Goal: Task Accomplishment & Management: Complete application form

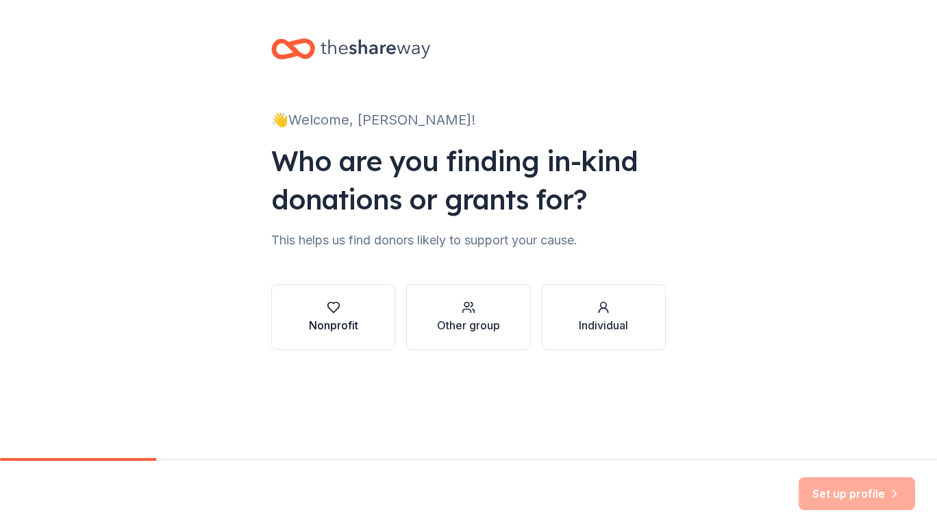
click at [357, 312] on div "button" at bounding box center [333, 308] width 49 height 14
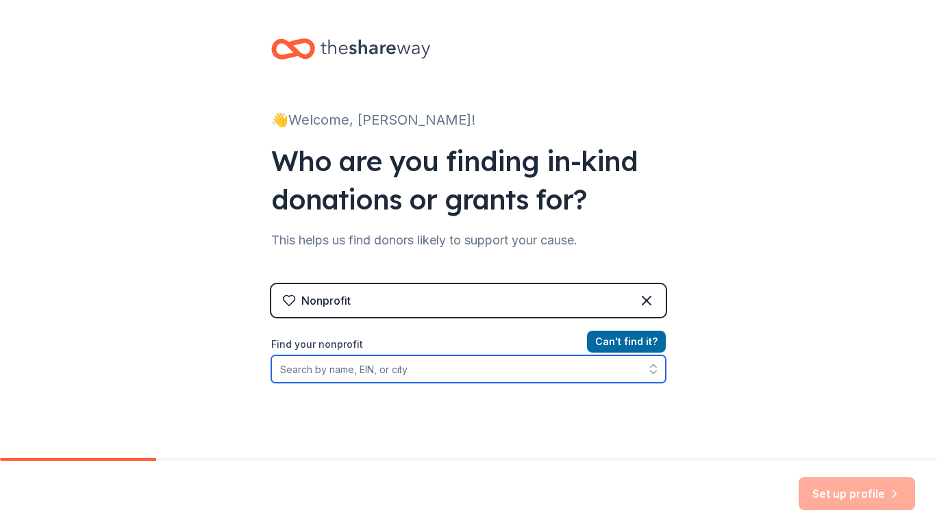
click at [422, 366] on input "Find your nonprofit" at bounding box center [468, 368] width 394 height 27
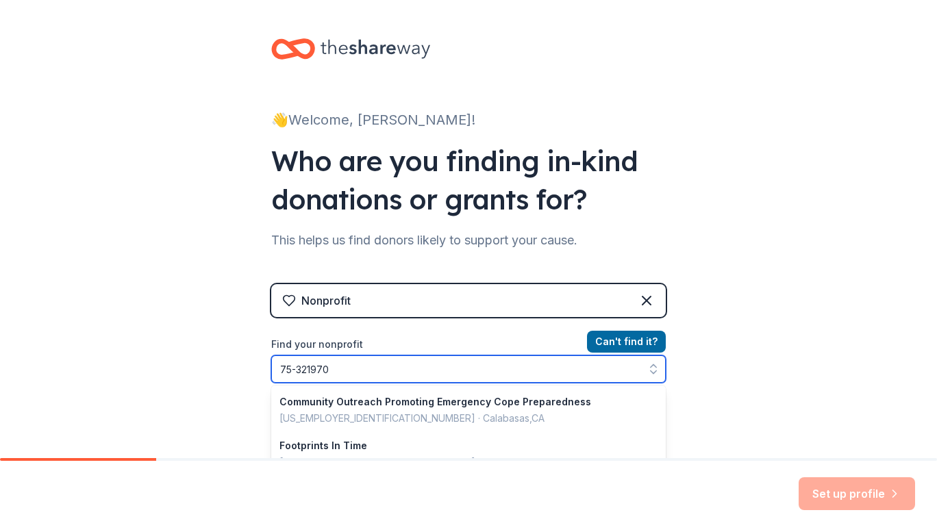
type input "[US_EMPLOYER_IDENTIFICATION_NUMBER]"
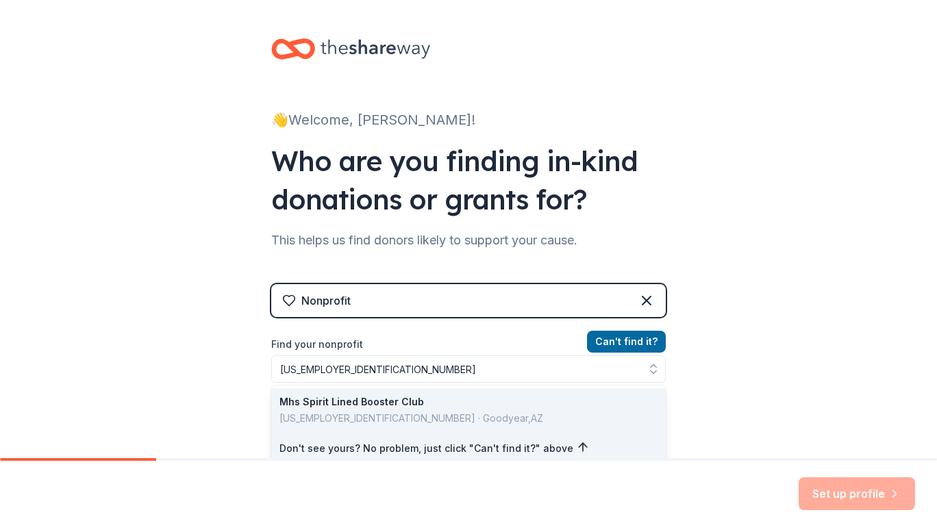
drag, startPoint x: 353, startPoint y: 412, endPoint x: 331, endPoint y: 403, distance: 24.3
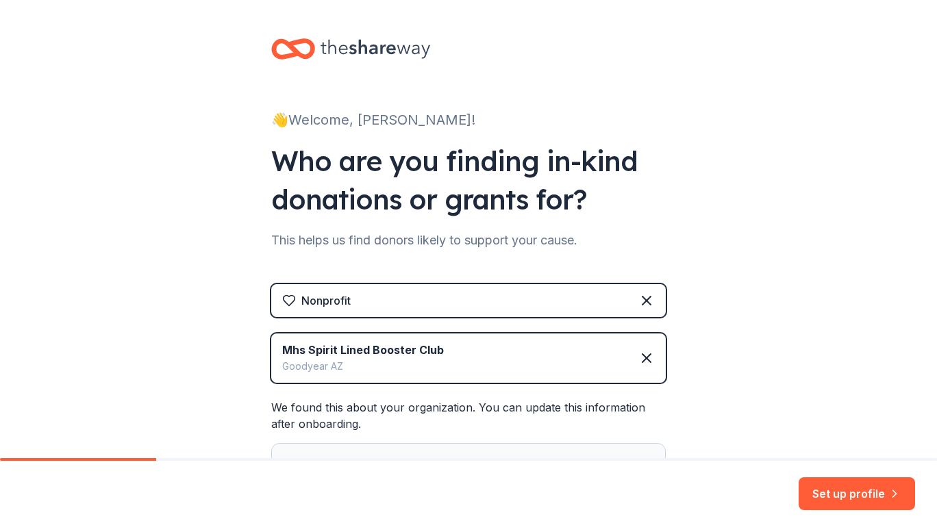
drag, startPoint x: 936, startPoint y: 329, endPoint x: 904, endPoint y: 388, distance: 67.7
click at [904, 388] on div "👋 Welcome, [PERSON_NAME]! Who are you finding in-kind donations or grants for? …" at bounding box center [468, 325] width 937 height 650
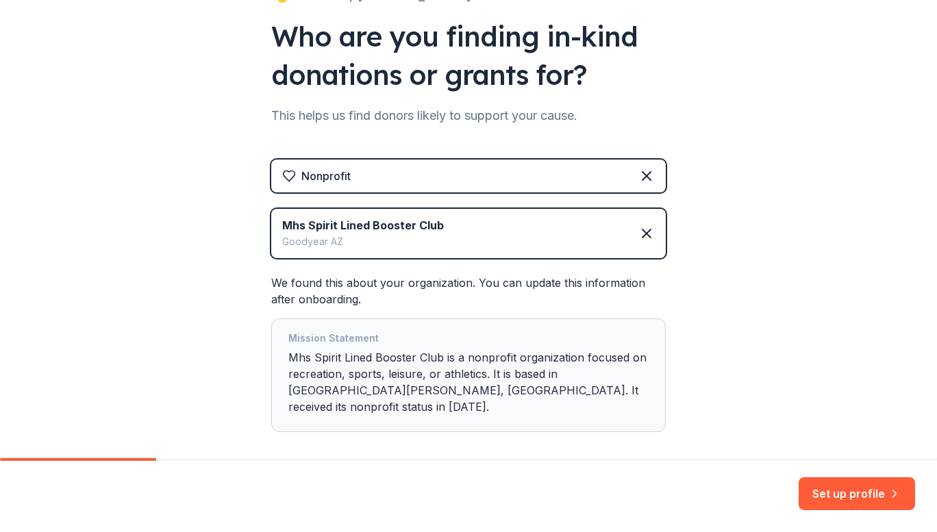
scroll to position [130, 0]
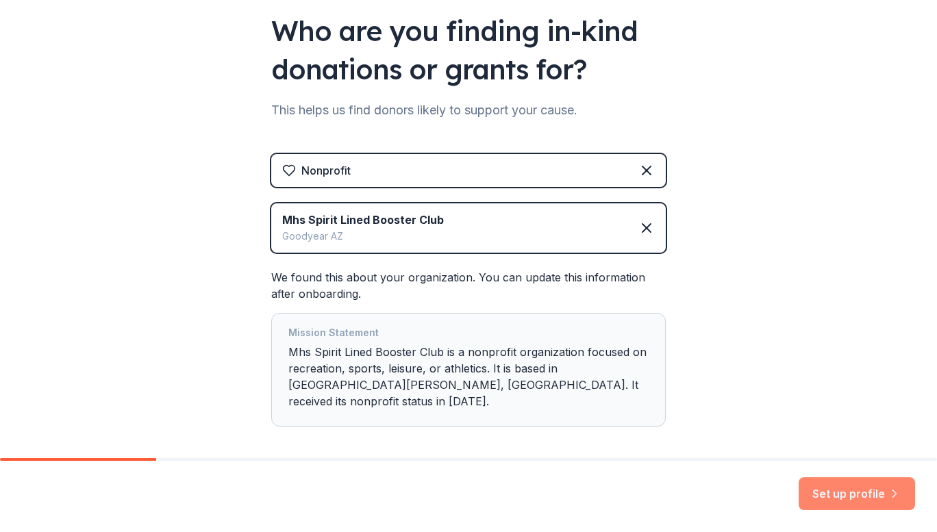
click at [871, 494] on button "Set up profile" at bounding box center [856, 493] width 116 height 33
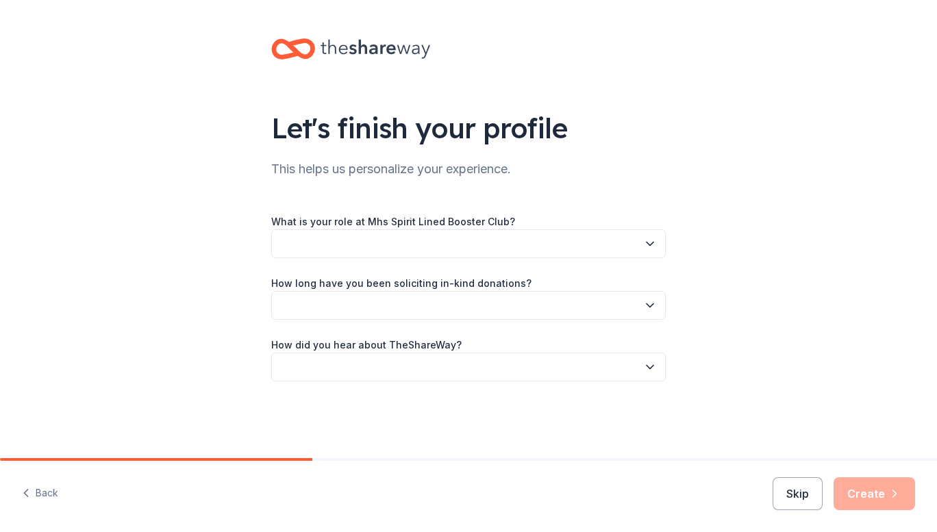
click at [655, 244] on icon "button" at bounding box center [650, 244] width 14 height 14
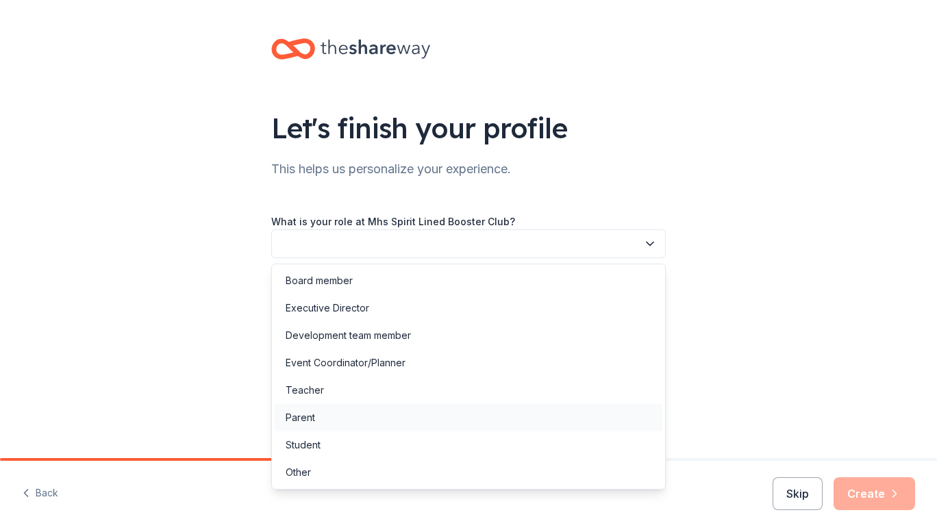
click at [307, 410] on div "Parent" at bounding box center [299, 417] width 29 height 16
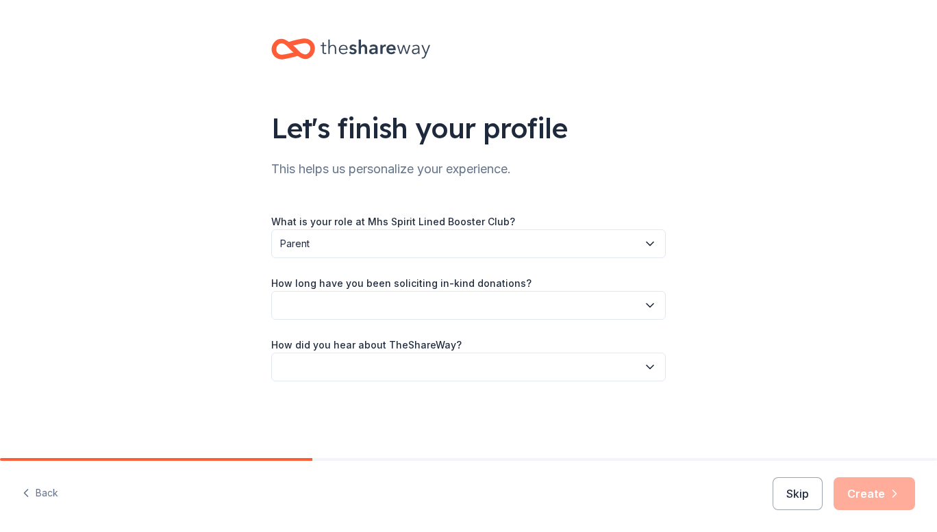
click at [385, 309] on button "button" at bounding box center [468, 305] width 394 height 29
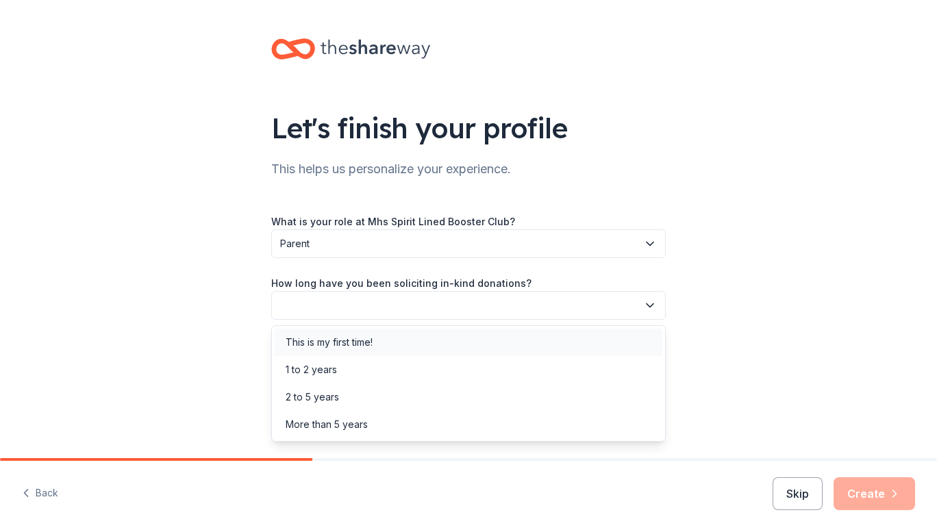
click at [348, 336] on div "This is my first time!" at bounding box center [328, 342] width 87 height 16
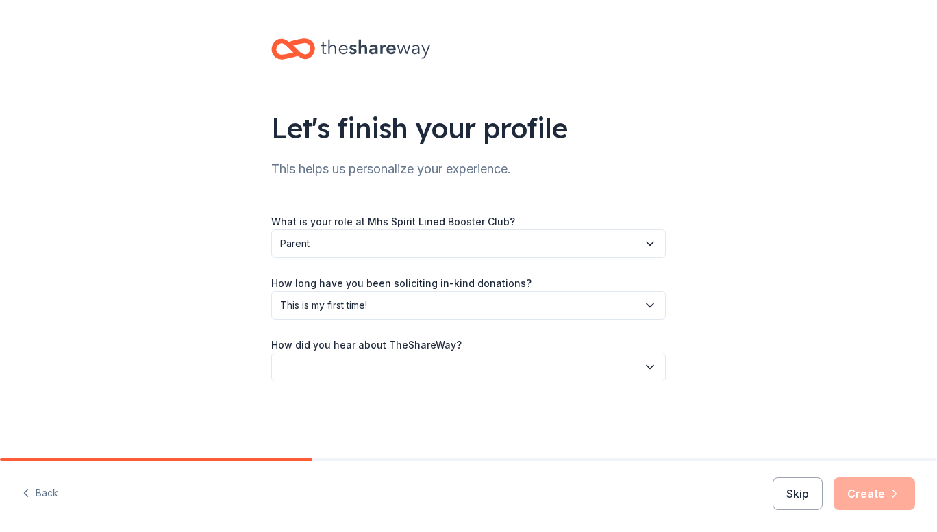
click at [374, 364] on button "button" at bounding box center [468, 367] width 394 height 29
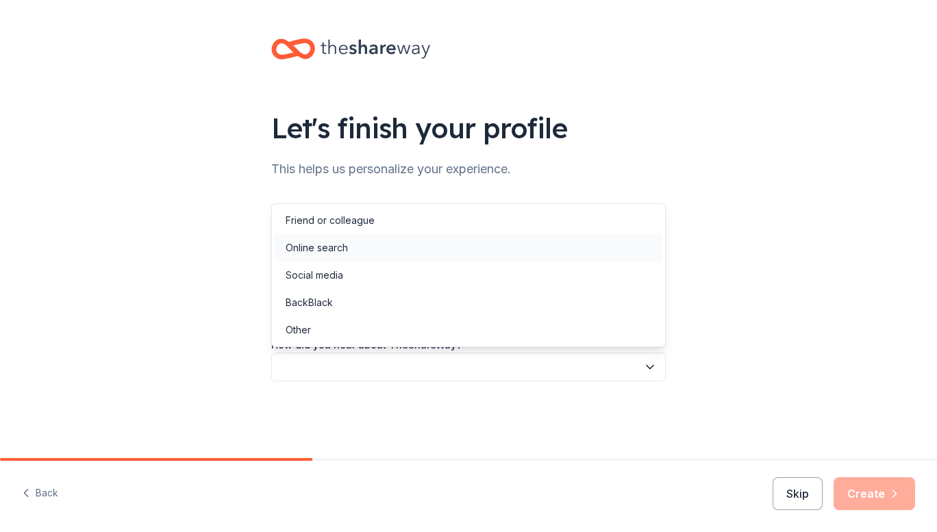
click at [317, 250] on div "Online search" at bounding box center [316, 248] width 62 height 16
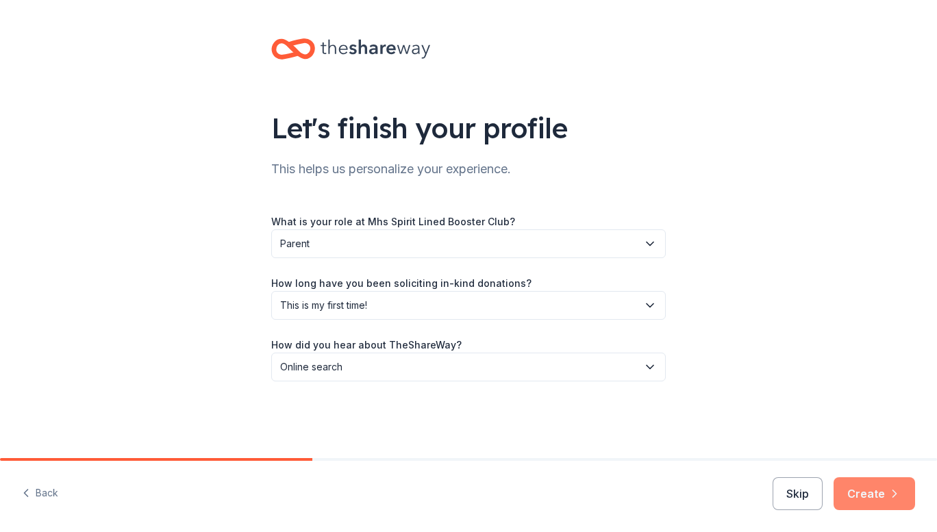
click at [872, 485] on button "Create" at bounding box center [873, 493] width 81 height 33
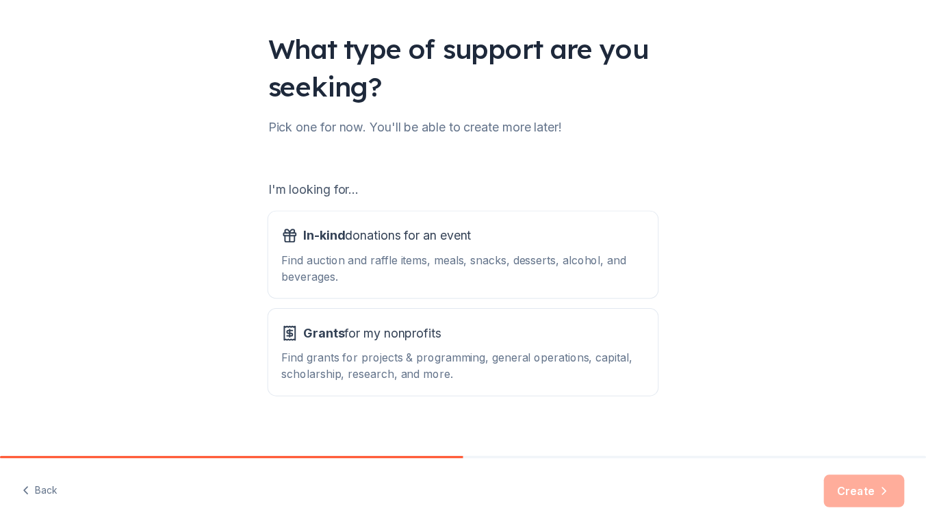
scroll to position [84, 0]
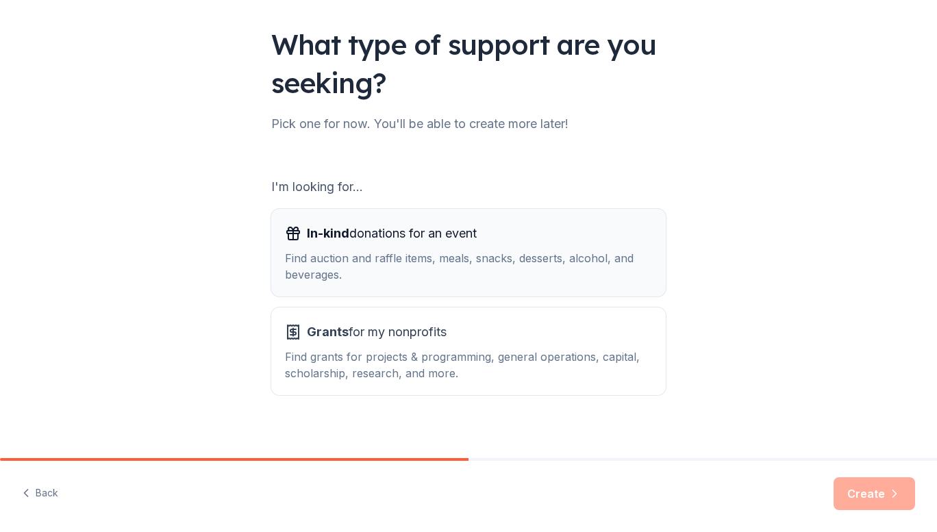
click at [399, 261] on div "Find auction and raffle items, meals, snacks, desserts, alcohol, and beverages." at bounding box center [468, 266] width 367 height 33
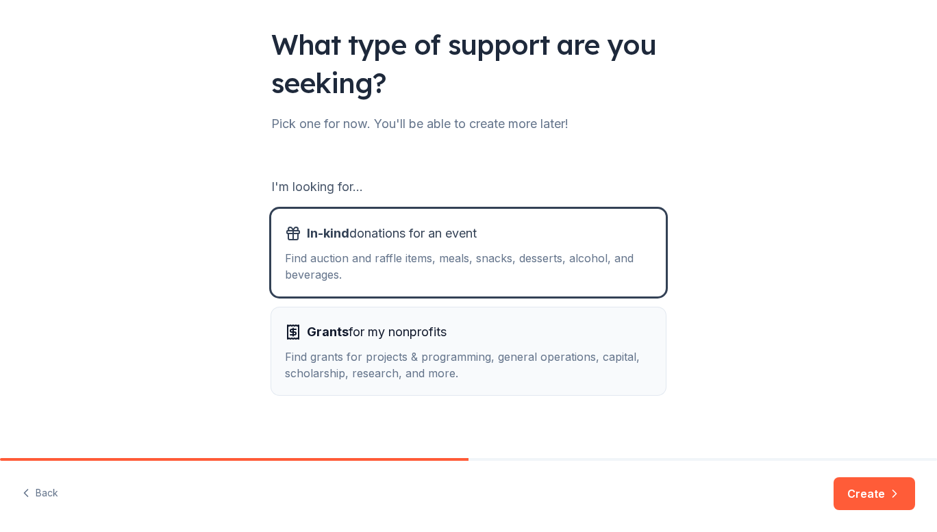
click at [380, 338] on span "Grants for my nonprofits" at bounding box center [377, 332] width 140 height 22
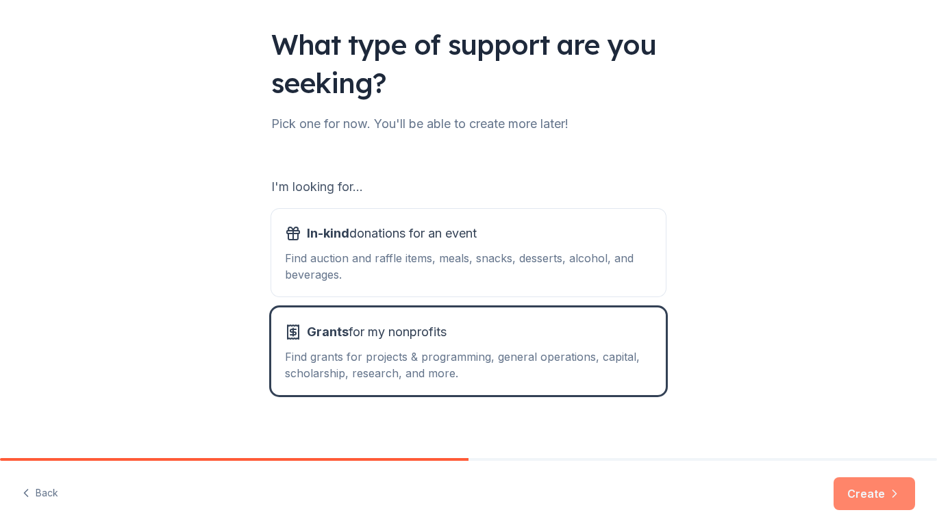
click at [860, 488] on button "Create" at bounding box center [873, 493] width 81 height 33
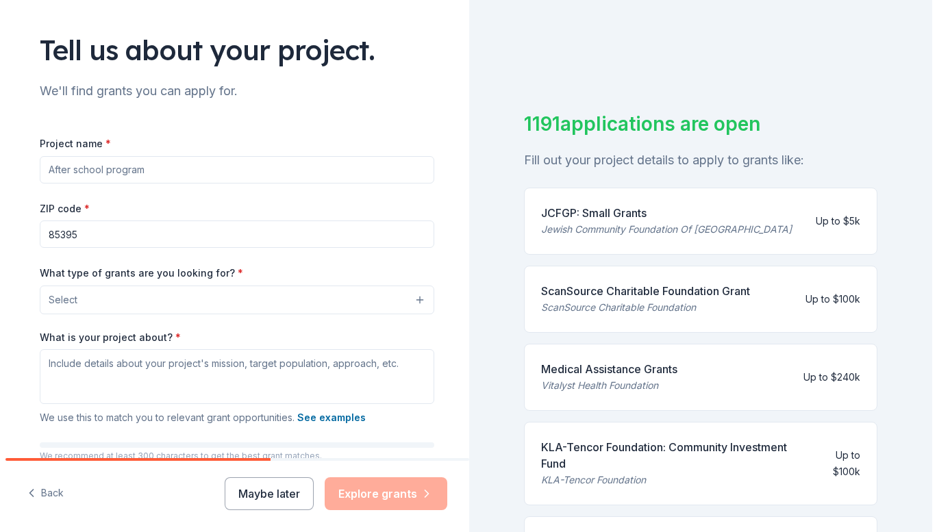
scroll to position [84, 0]
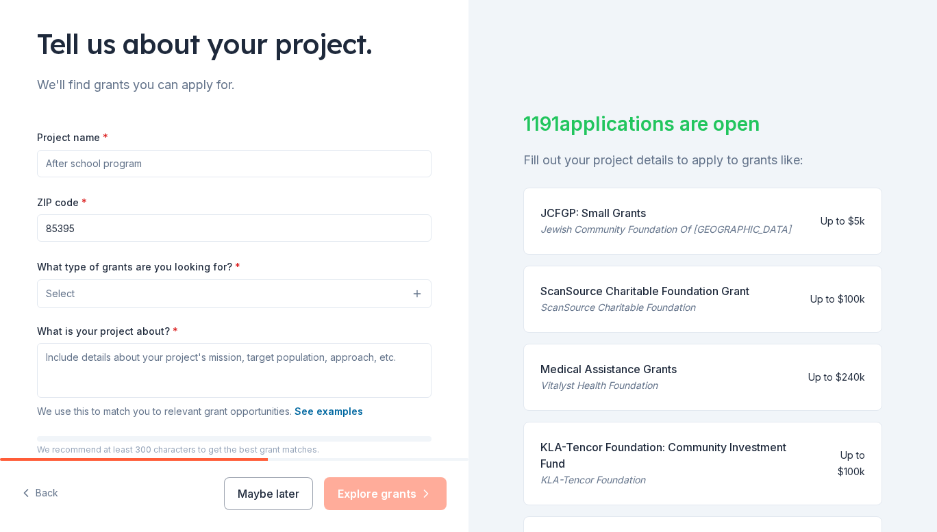
click at [407, 293] on button "Select" at bounding box center [234, 293] width 394 height 29
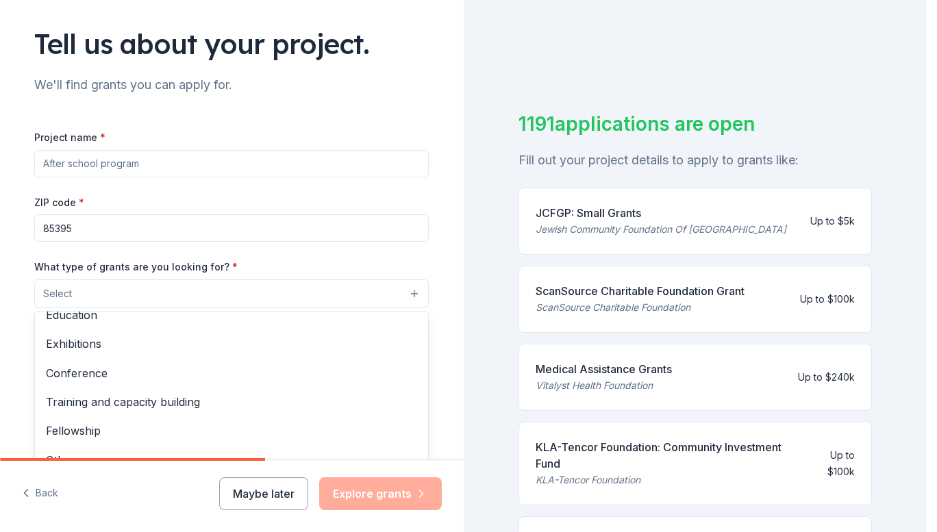
scroll to position [162, 0]
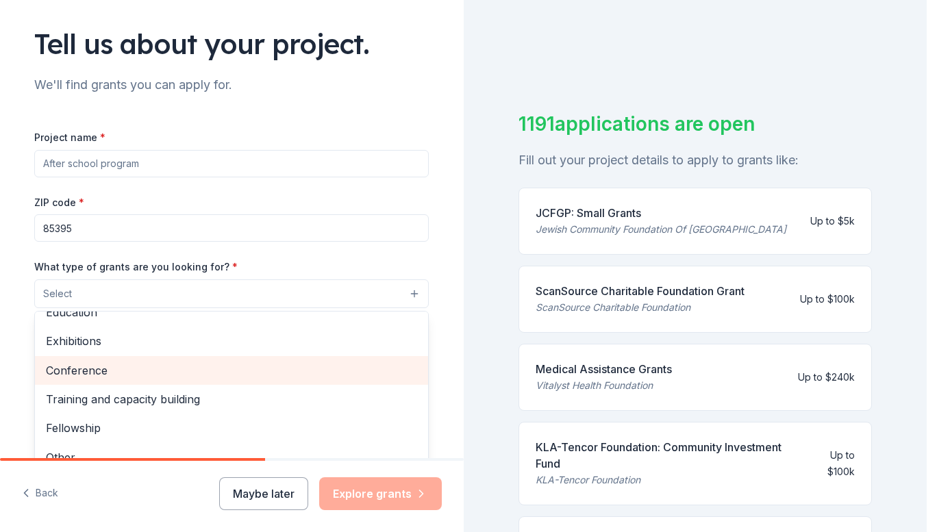
click at [88, 368] on span "Conference" at bounding box center [231, 370] width 371 height 18
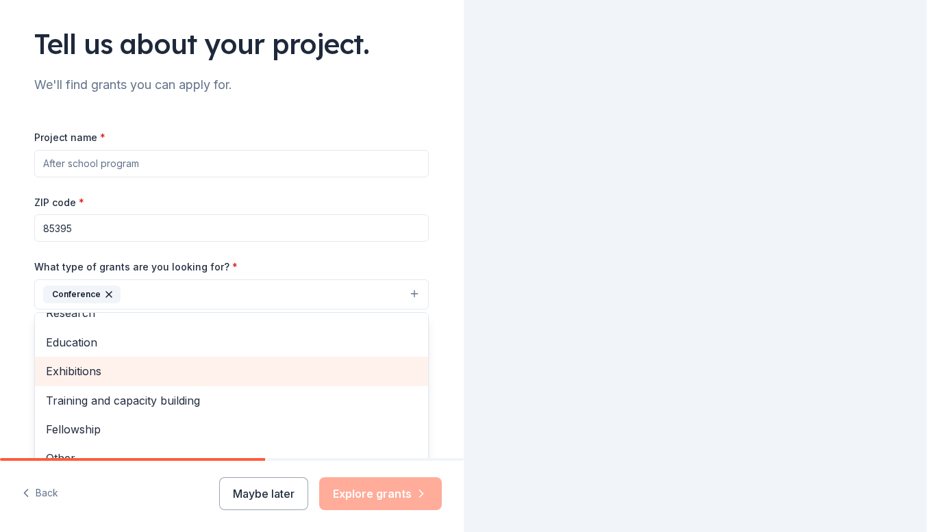
scroll to position [133, 0]
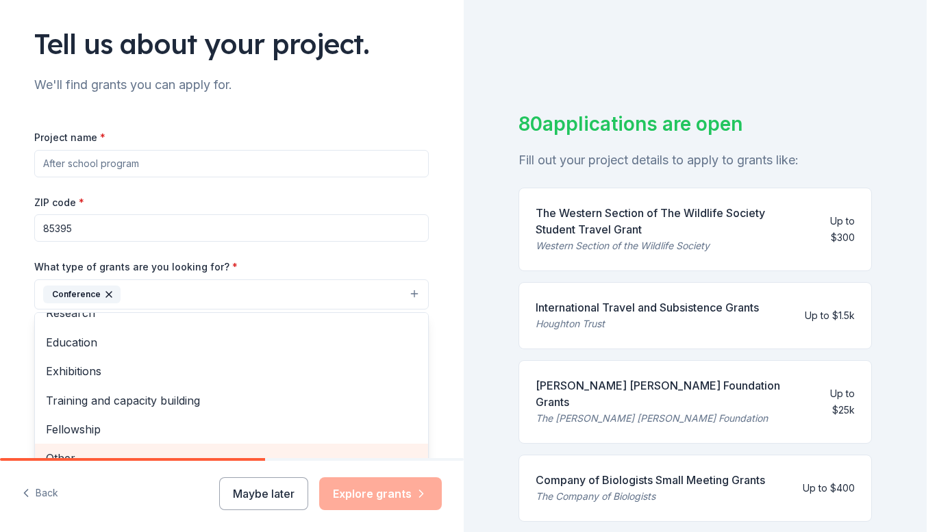
click at [66, 448] on div "Other" at bounding box center [231, 458] width 393 height 29
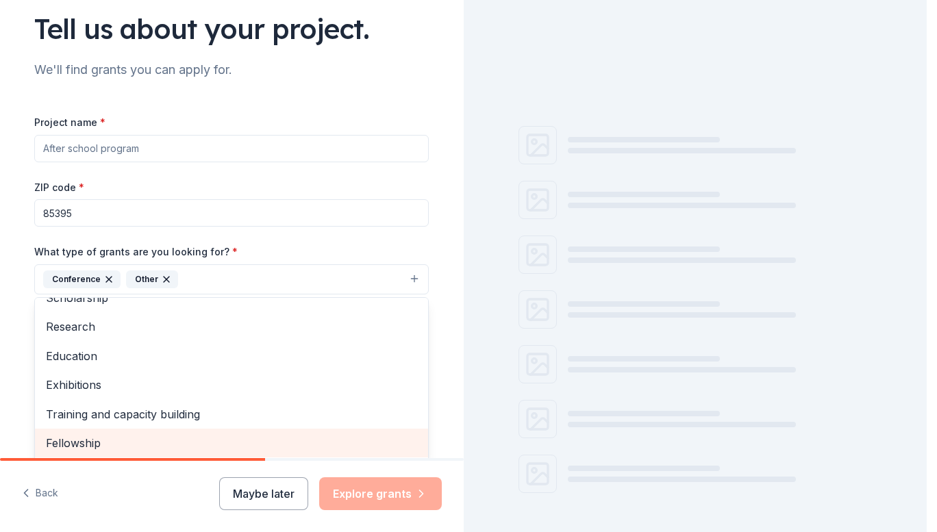
scroll to position [103, 0]
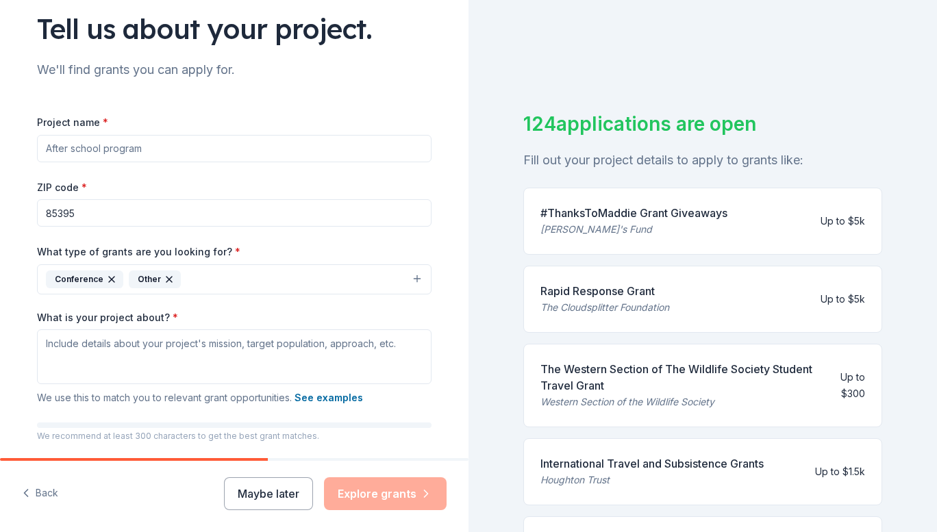
click at [106, 277] on icon "button" at bounding box center [111, 279] width 11 height 11
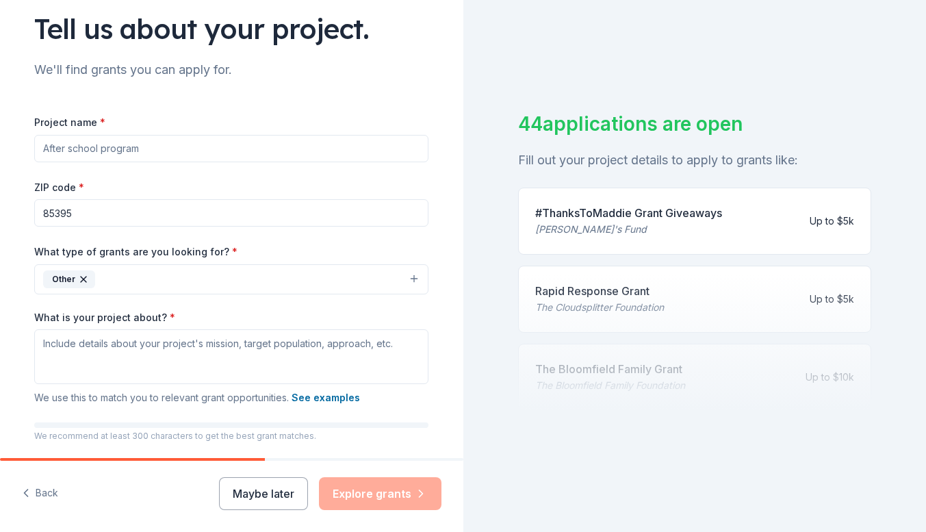
click at [257, 278] on button "Other" at bounding box center [231, 279] width 394 height 30
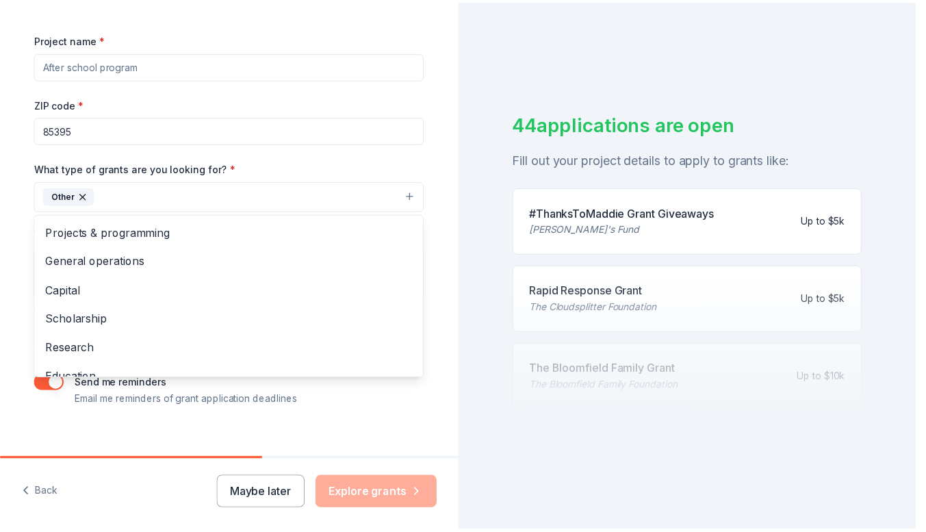
scroll to position [198, 0]
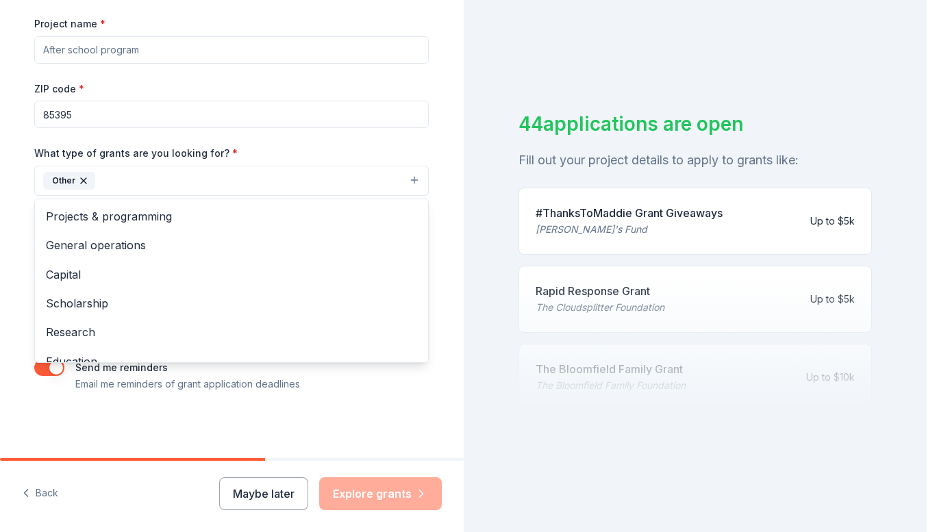
click at [78, 177] on icon "button" at bounding box center [83, 180] width 11 height 11
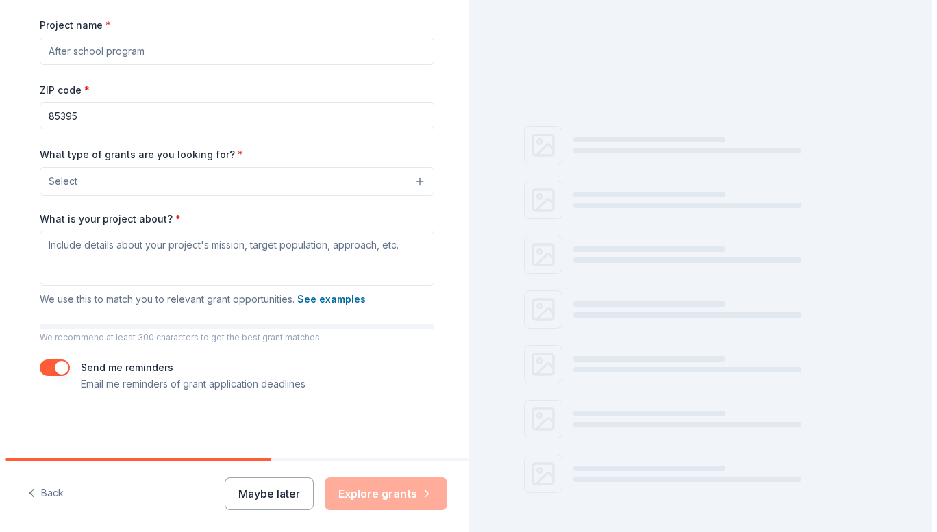
scroll to position [196, 0]
click at [387, 187] on button "Select" at bounding box center [231, 181] width 394 height 29
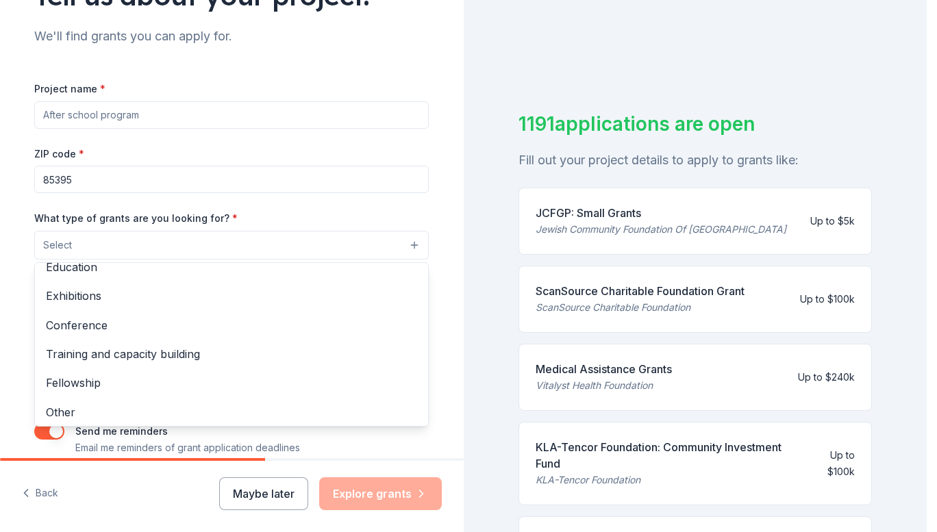
scroll to position [162, 0]
click at [57, 324] on span "Conference" at bounding box center [231, 322] width 371 height 18
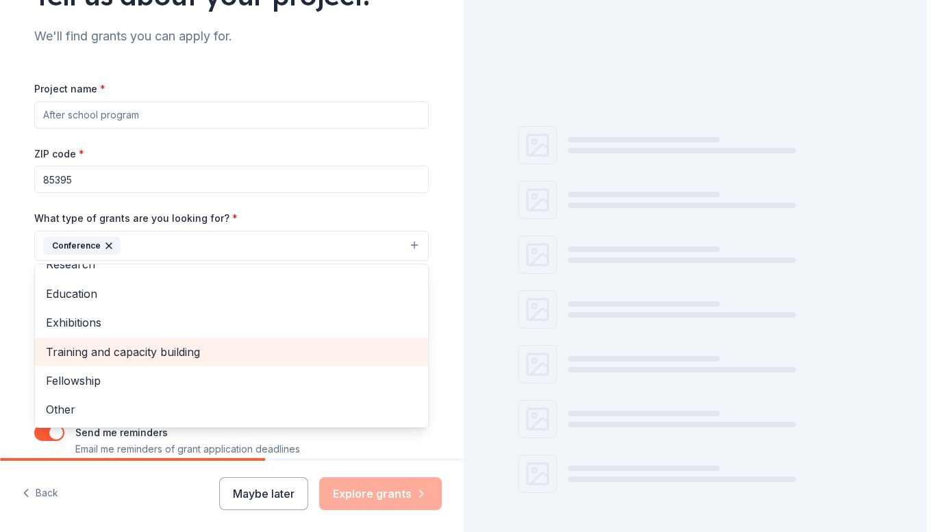
scroll to position [133, 0]
click at [55, 323] on span "Exhibitions" at bounding box center [231, 323] width 371 height 18
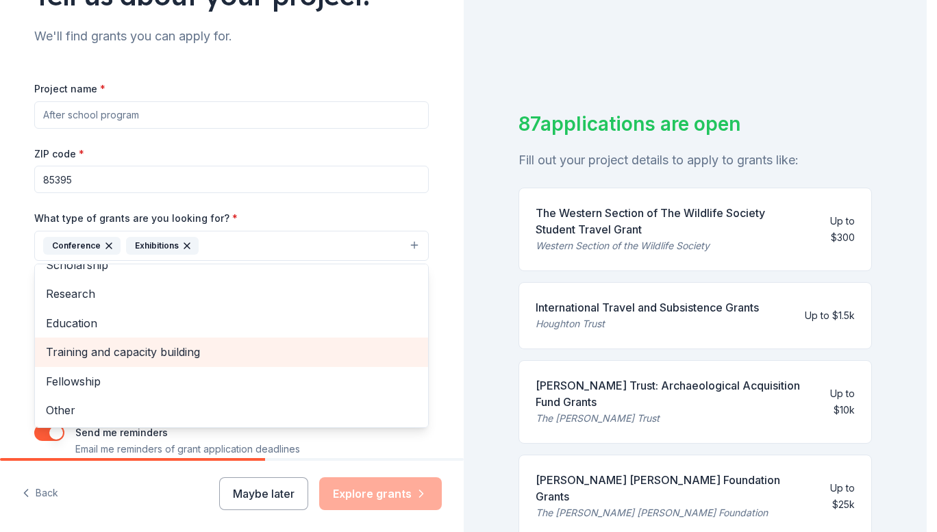
click at [103, 246] on icon "button" at bounding box center [108, 245] width 11 height 11
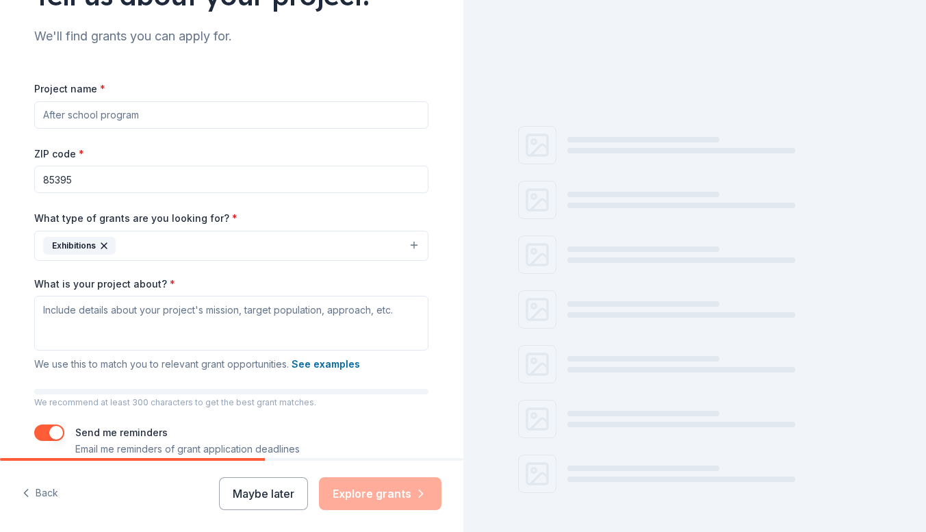
click at [99, 245] on icon "button" at bounding box center [104, 245] width 11 height 11
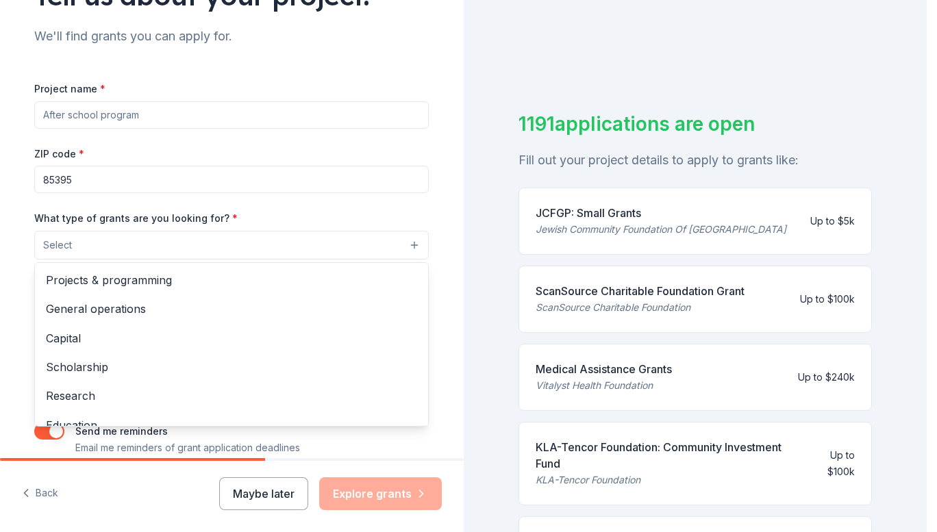
click at [54, 365] on span "Scholarship" at bounding box center [231, 367] width 371 height 18
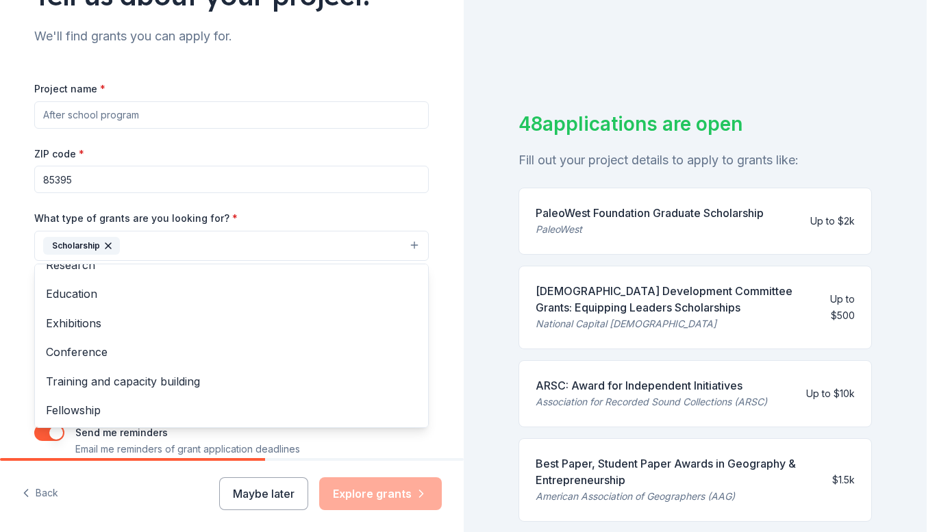
click at [63, 355] on span "Conference" at bounding box center [231, 352] width 371 height 18
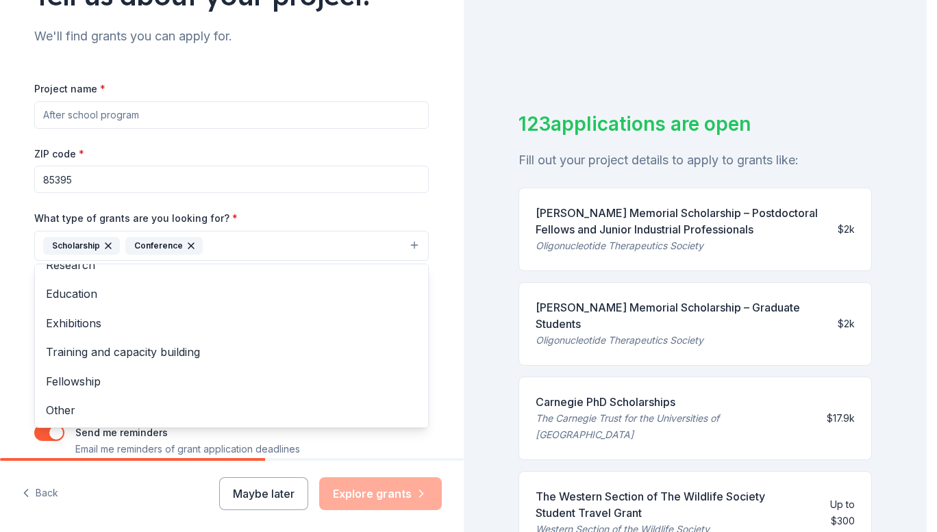
scroll to position [102, 0]
click at [79, 359] on span "Training and capacity building" at bounding box center [231, 353] width 371 height 18
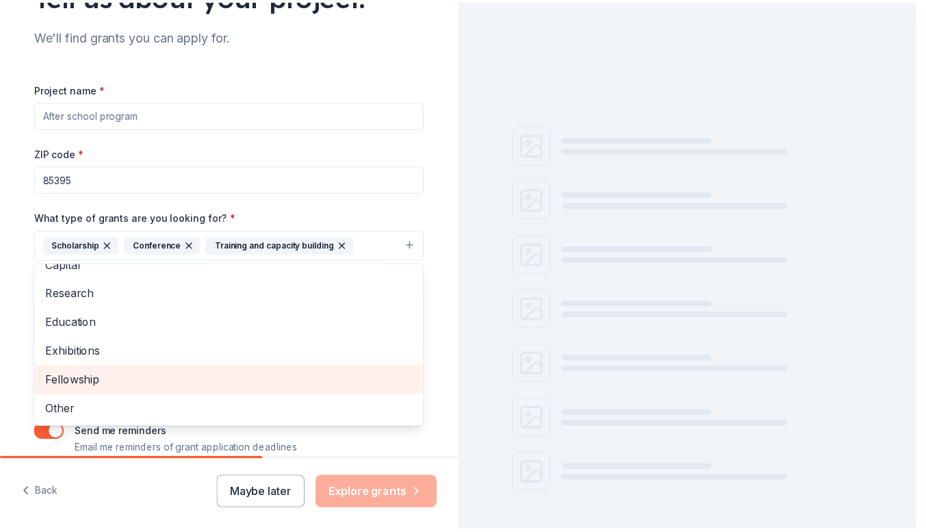
scroll to position [75, 0]
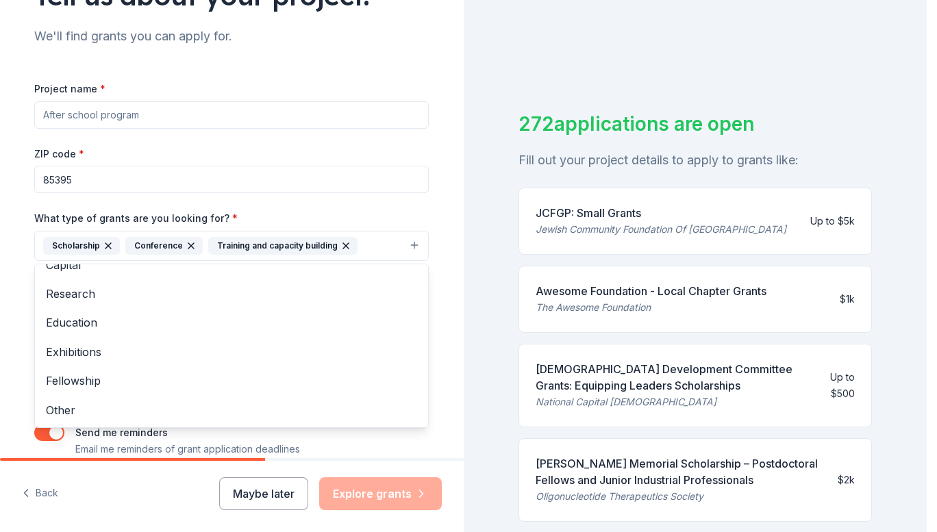
click at [436, 324] on div "Tell us about your project. We'll find grants you can apply for. Project name *…" at bounding box center [231, 195] width 438 height 656
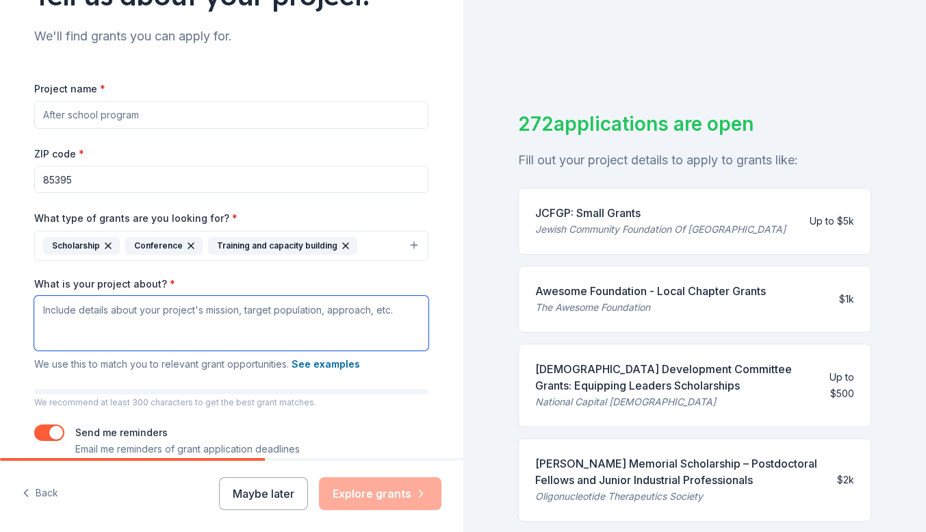
click at [134, 326] on textarea "What is your project about? *" at bounding box center [231, 323] width 394 height 55
paste textarea "At Millennium Cheer, our mission is to empower student-athletes to excel in spi…"
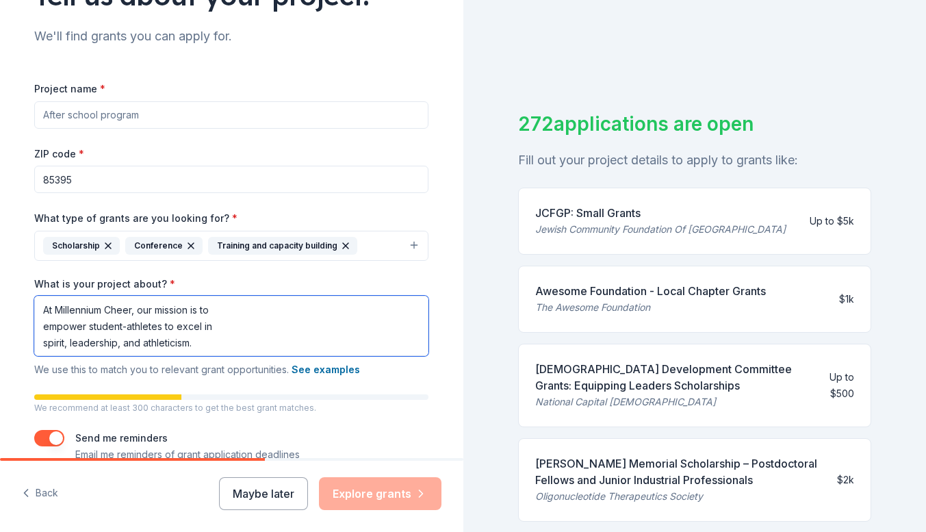
click at [39, 325] on textarea "At Millennium Cheer, our mission is to empower student-athletes to excel in spi…" at bounding box center [231, 326] width 394 height 60
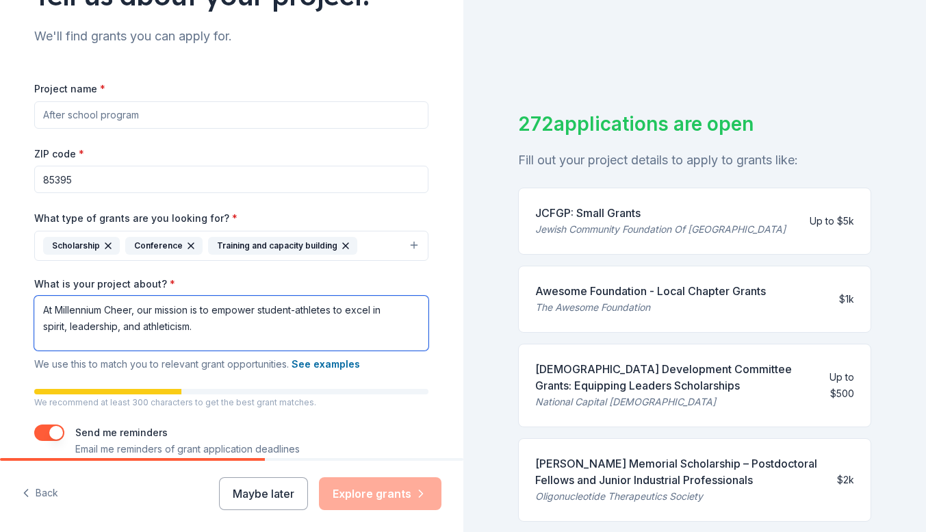
click at [201, 328] on textarea "At Millennium Cheer, our mission is to empower student-athletes to excel in spi…" at bounding box center [231, 323] width 394 height 55
click at [207, 324] on textarea "At Millennium Cheer, our mission is to empower student-athletes to excel in spi…" at bounding box center [231, 323] width 394 height 55
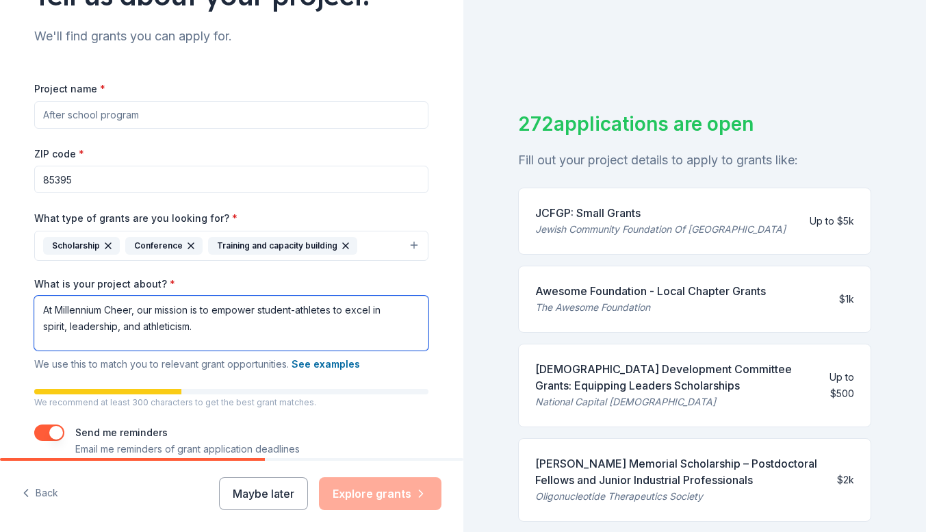
paste textarea "Millennium Cheer is more than just a team—it’s a family built on passion, perse…"
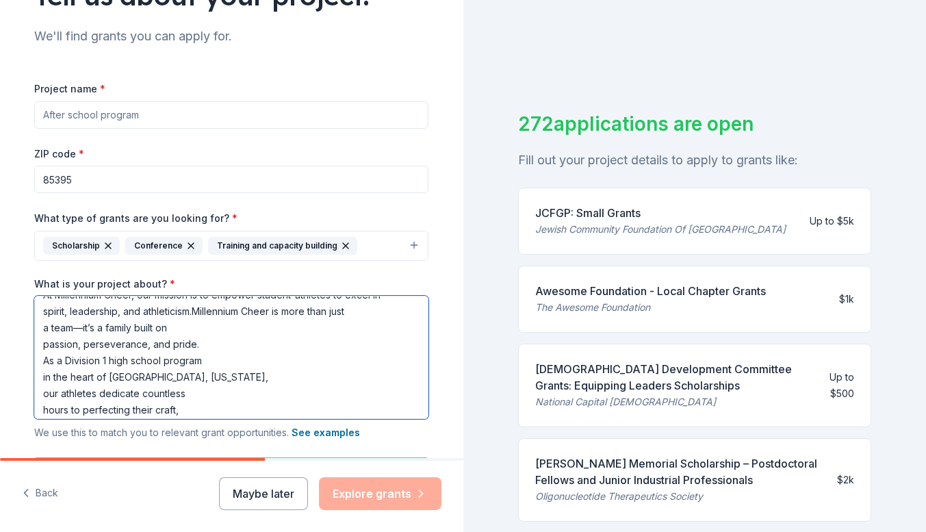
scroll to position [0, 0]
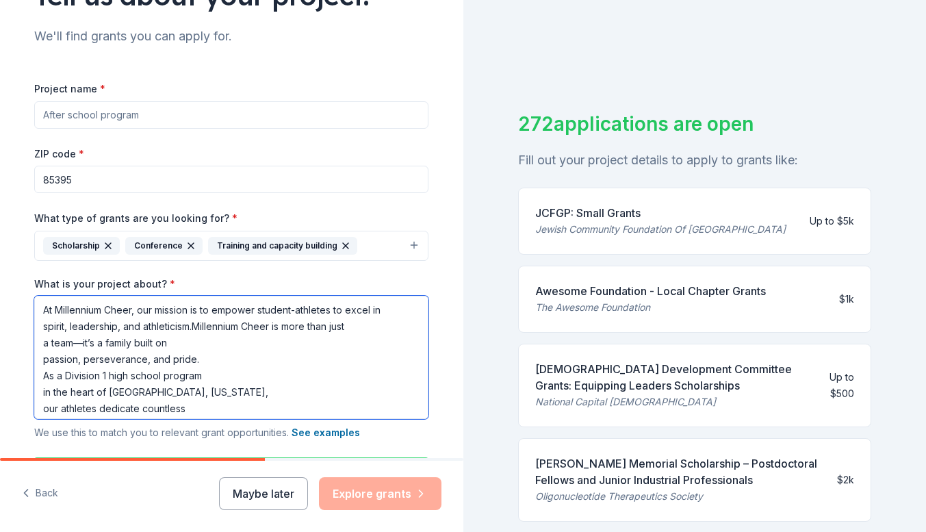
click at [36, 360] on textarea "At Millennium Cheer, our mission is to empower student-athletes to excel in spi…" at bounding box center [231, 357] width 394 height 123
click at [38, 377] on textarea "At Millennium Cheer, our mission is to empower student-athletes to excel in spi…" at bounding box center [231, 357] width 394 height 123
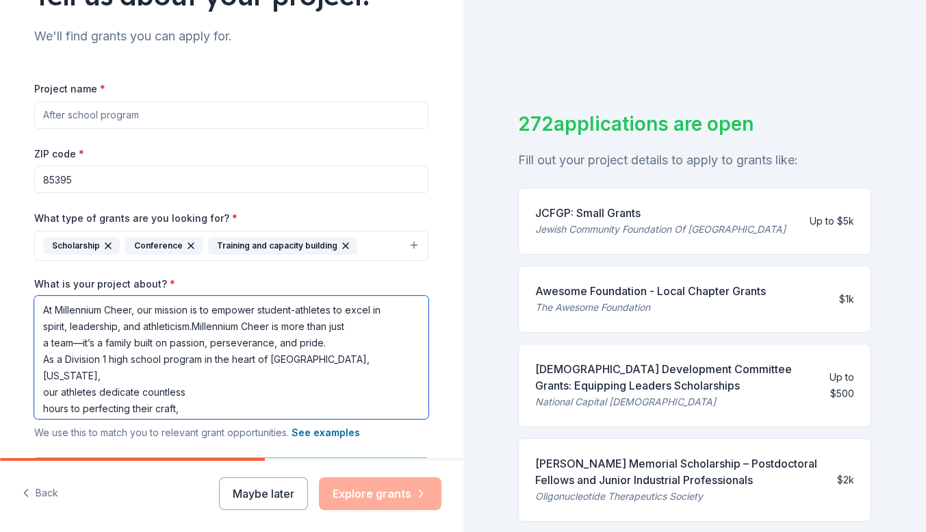
click at [38, 378] on textarea "At Millennium Cheer, our mission is to empower student-athletes to excel in spi…" at bounding box center [231, 357] width 394 height 123
click at [40, 390] on textarea "At Millennium Cheer, our mission is to empower student-athletes to excel in spi…" at bounding box center [231, 357] width 394 height 123
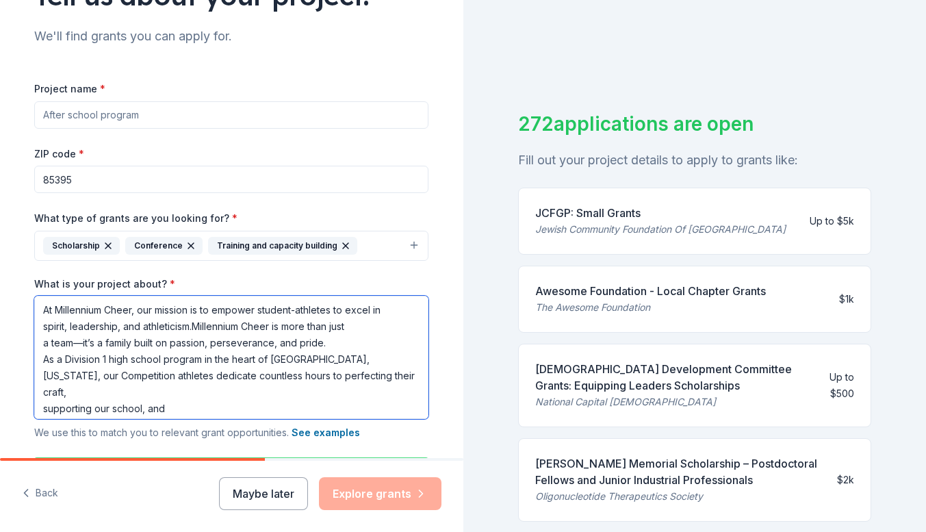
click at [38, 407] on textarea "At Millennium Cheer, our mission is to empower student-athletes to excel in spi…" at bounding box center [231, 357] width 394 height 123
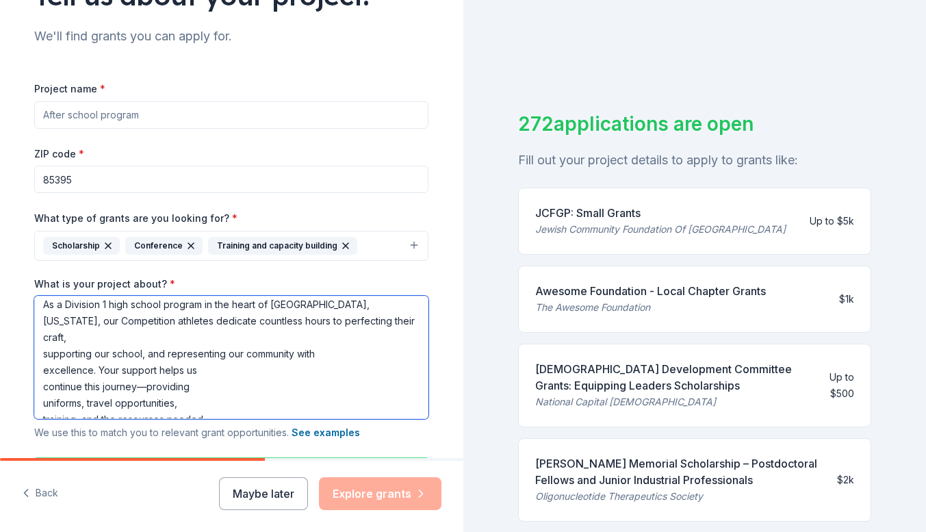
scroll to position [82, 0]
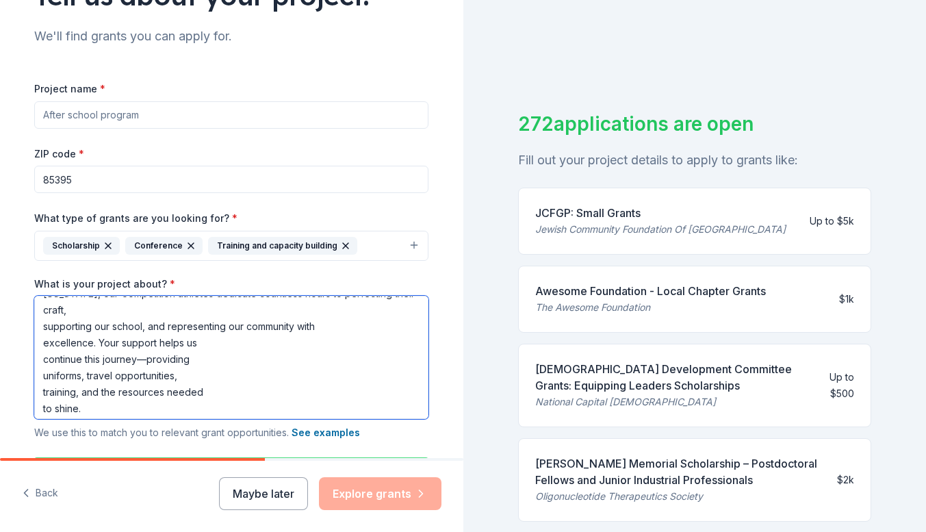
click at [39, 330] on textarea "At Millennium Cheer, our mission is to empower student-athletes to excel in spi…" at bounding box center [231, 357] width 394 height 123
click at [39, 344] on textarea "At Millennium Cheer, our mission is to empower student-athletes to excel in spi…" at bounding box center [231, 357] width 394 height 123
click at [177, 329] on textarea "At Millennium Cheer, our mission is to empower student-athletes to excel in spi…" at bounding box center [231, 357] width 394 height 123
click at [83, 346] on textarea "At Millennium Cheer, our mission is to empower student-athletes to excel in spi…" at bounding box center [231, 357] width 394 height 123
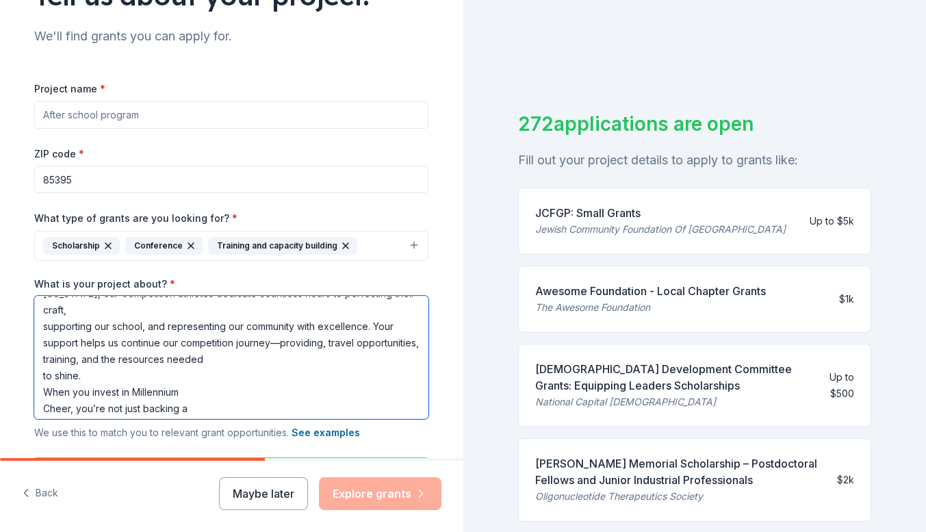
click at [38, 361] on textarea "At Millennium Cheer, our mission is to empower student-athletes to excel in spi…" at bounding box center [231, 357] width 394 height 123
click at [36, 362] on textarea "At Millennium Cheer, our mission is to empower student-athletes to excel in spi…" at bounding box center [231, 357] width 394 height 123
click at [40, 375] on textarea "At Millennium Cheer, our mission is to empower student-athletes to excel in spi…" at bounding box center [231, 357] width 394 height 123
click at [38, 370] on textarea "At Millennium Cheer, our mission is to empower student-athletes to excel in spi…" at bounding box center [231, 357] width 394 height 123
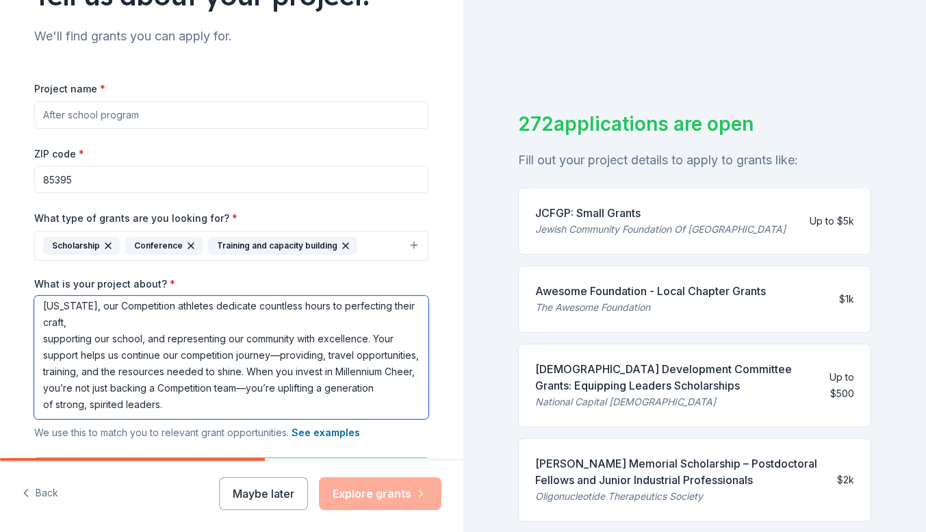
scroll to position [86, 0]
click at [38, 388] on textarea "At Millennium Cheer, our mission is to empower student-athletes to excel in spi…" at bounding box center [231, 357] width 394 height 123
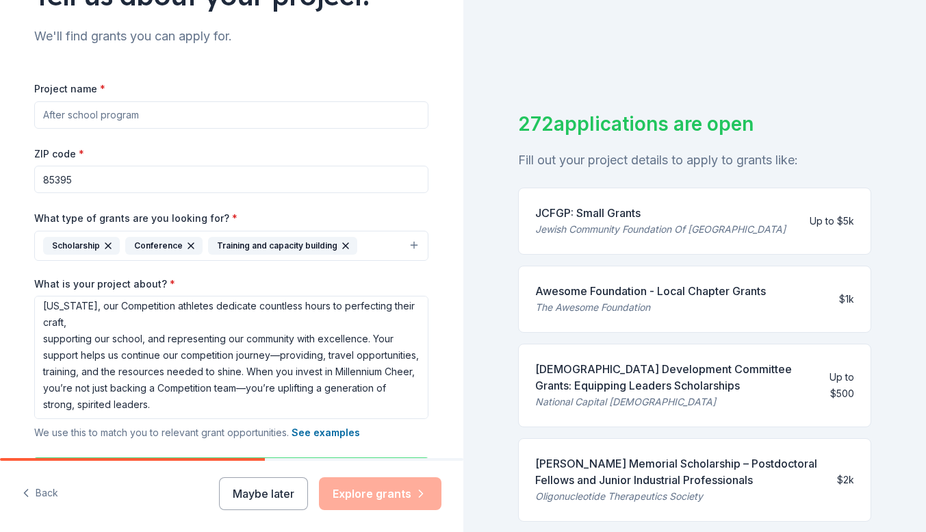
drag, startPoint x: 451, startPoint y: 331, endPoint x: 452, endPoint y: 379, distance: 47.9
click at [452, 379] on div "Tell us about your project. We'll find grants you can apply for. Project name *…" at bounding box center [232, 229] width 464 height 724
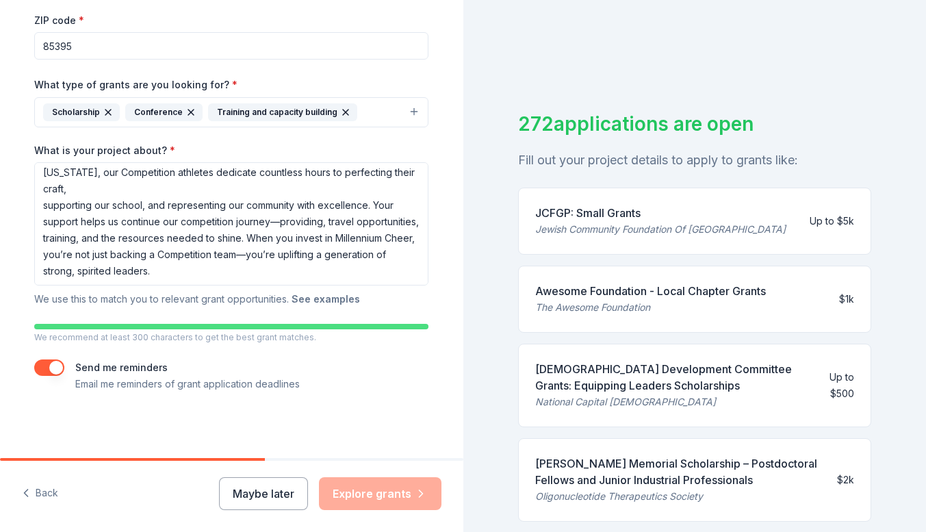
click at [332, 298] on button "See examples" at bounding box center [326, 299] width 68 height 16
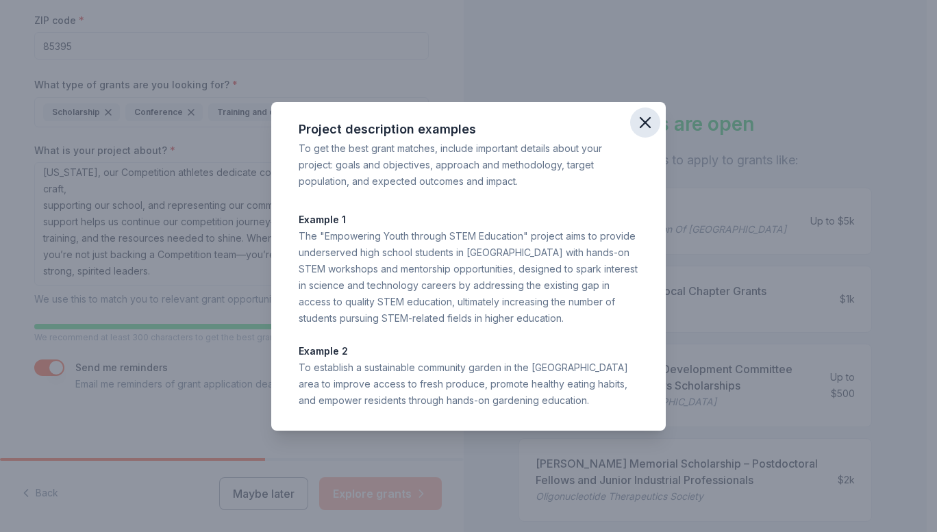
click at [652, 118] on icon "button" at bounding box center [644, 122] width 19 height 19
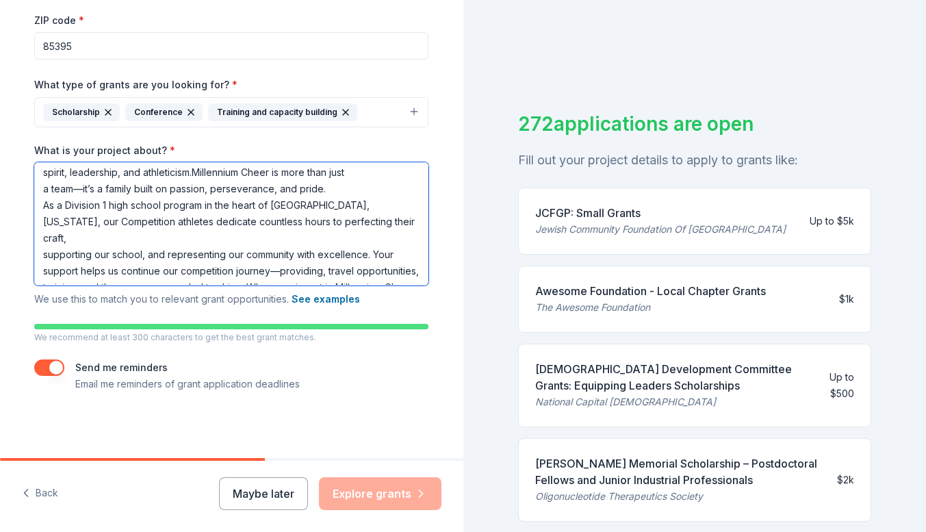
scroll to position [0, 0]
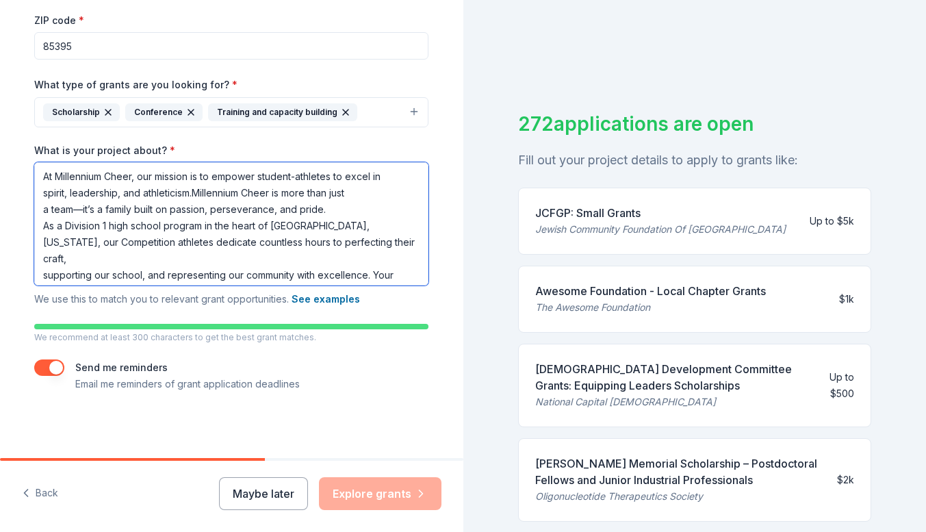
click at [100, 175] on textarea "At Millennium Cheer, our mission is to empower student-athletes to excel in spi…" at bounding box center [231, 223] width 394 height 123
click at [270, 192] on textarea "At Millennium Cheer, our mission is to empower student-athletes to excel in spi…" at bounding box center [231, 223] width 394 height 123
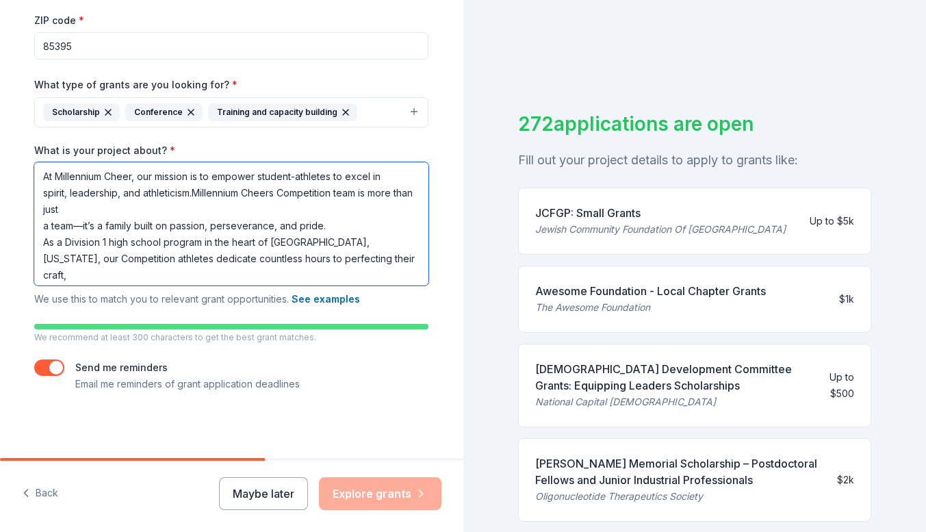
click at [36, 224] on textarea "At Millennium Cheer, our mission is to empower student-athletes to excel in spi…" at bounding box center [231, 223] width 394 height 123
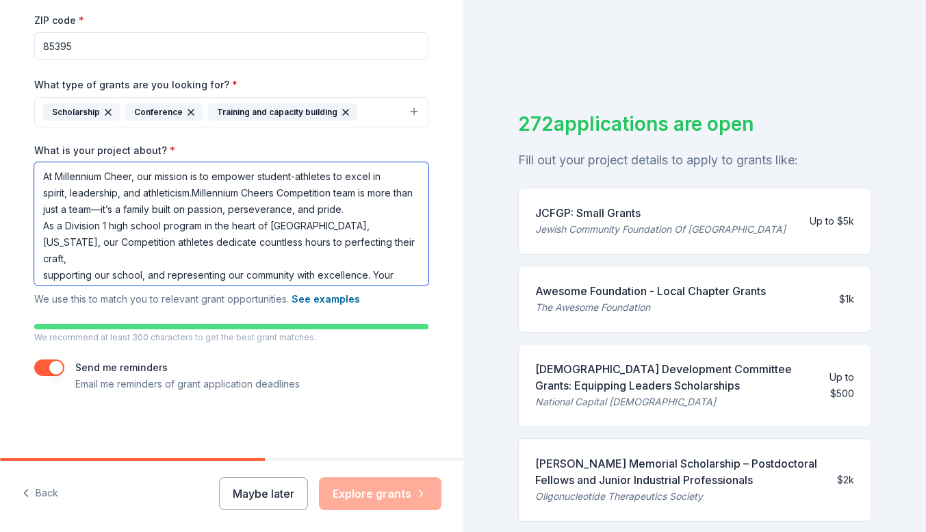
click at [122, 210] on textarea "At Millennium Cheer, our mission is to empower student-athletes to excel in spi…" at bounding box center [231, 223] width 394 height 123
click at [121, 209] on textarea "At Millennium Cheer, our mission is to empower student-athletes to excel in spi…" at bounding box center [231, 223] width 394 height 123
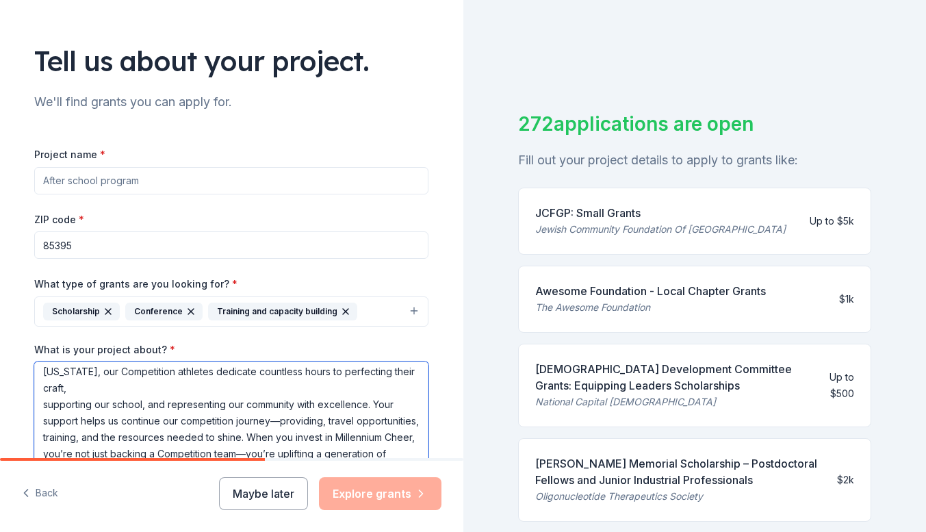
scroll to position [71, 0]
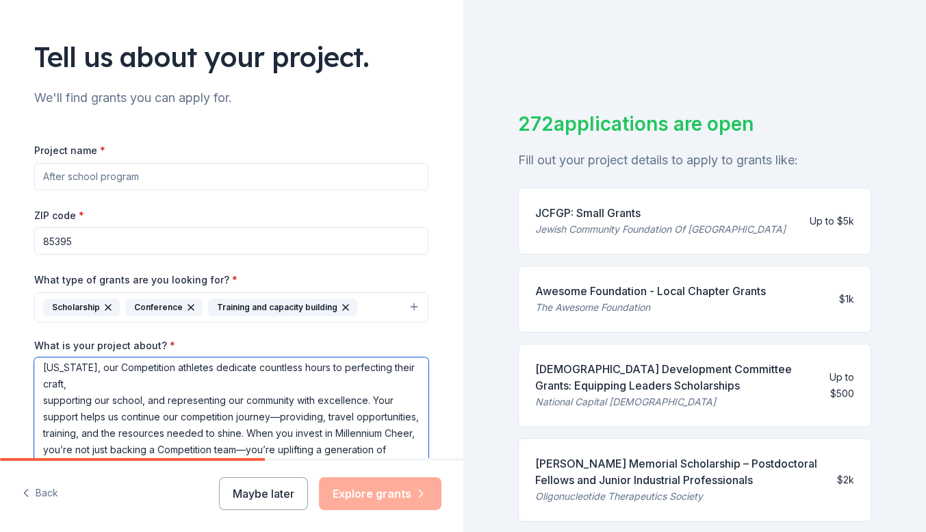
type textarea "At Millennium Cheer, our mission is to empower student-athletes to excel in spi…"
click at [153, 176] on input "Project name *" at bounding box center [231, 176] width 394 height 27
type input "C"
drag, startPoint x: 115, startPoint y: 431, endPoint x: 35, endPoint y: 425, distance: 80.3
click at [35, 425] on textarea "At Millennium Cheer, our mission is to empower student-athletes to excel in spi…" at bounding box center [231, 418] width 394 height 123
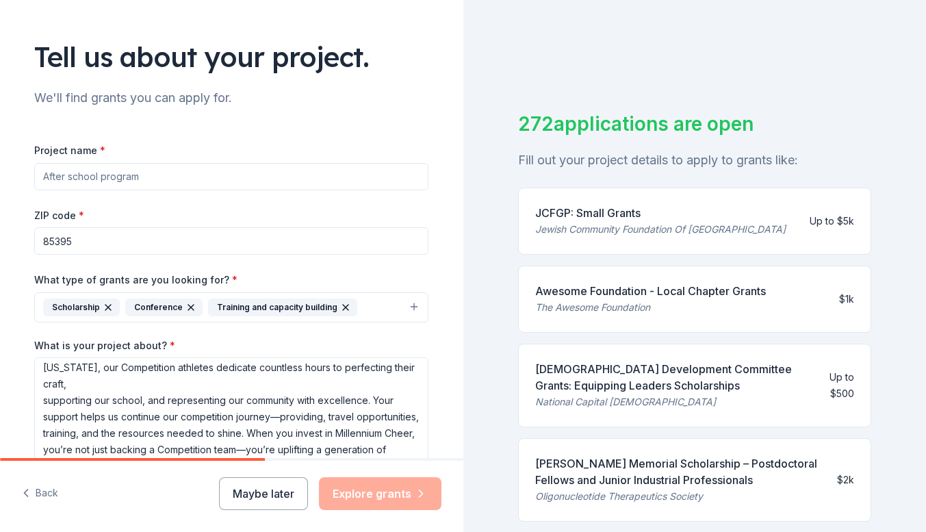
click at [72, 174] on input "Project name *" at bounding box center [231, 176] width 394 height 27
paste input "Millennium Chee"
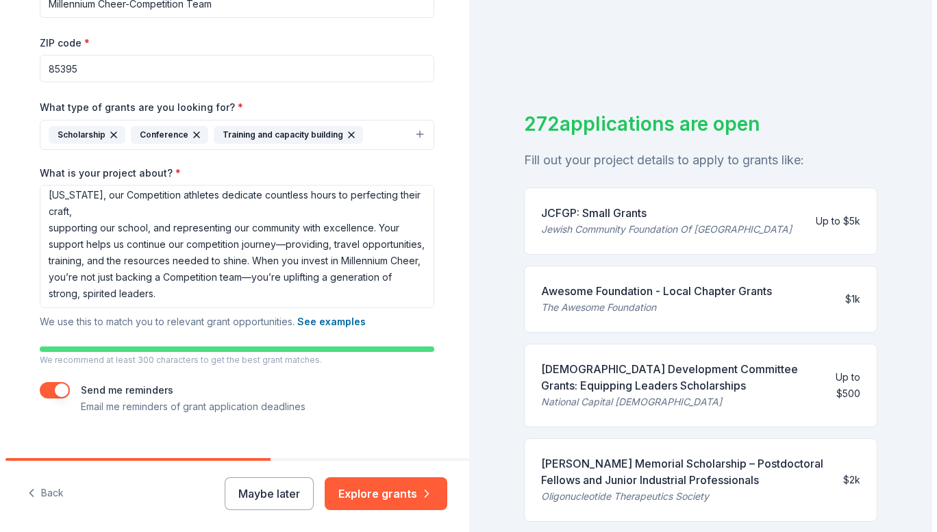
scroll to position [266, 0]
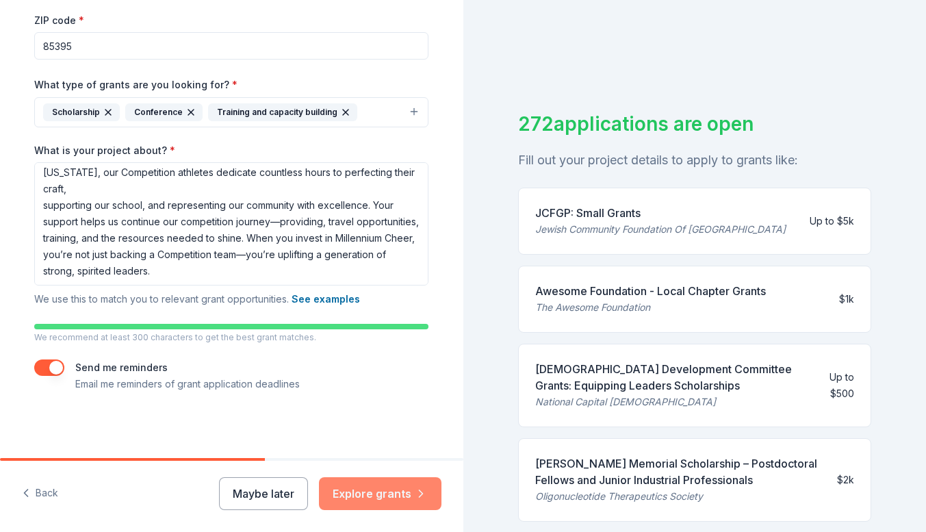
type input "Millennium Cheer-Competition Team"
click at [402, 498] on button "Explore grants" at bounding box center [380, 493] width 123 height 33
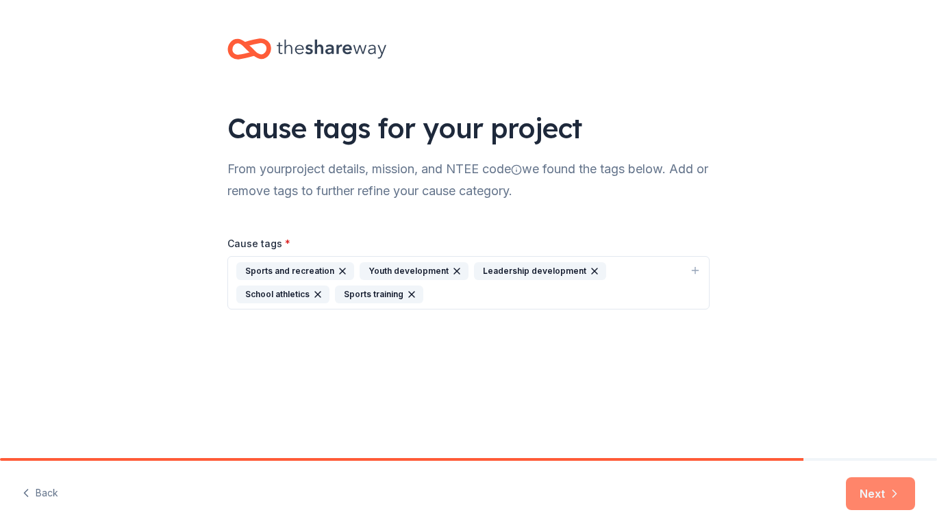
click at [869, 498] on button "Next" at bounding box center [880, 493] width 69 height 33
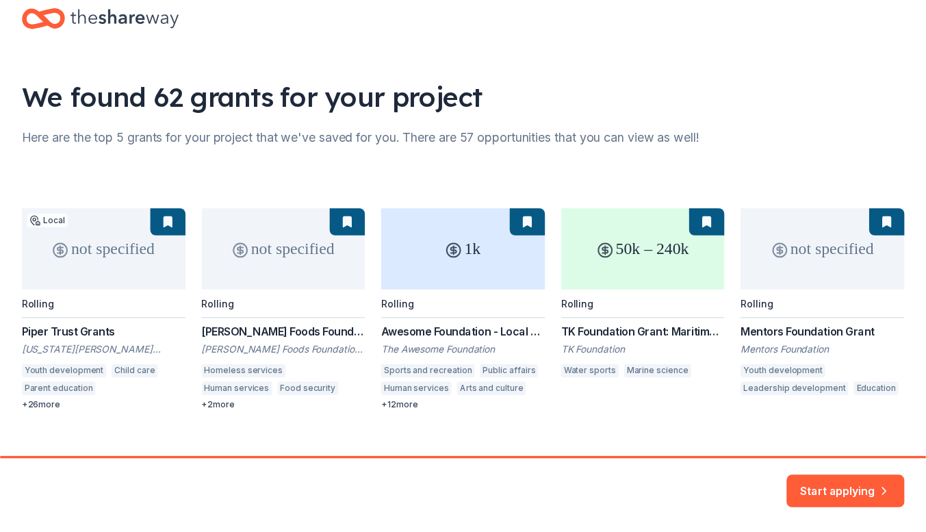
scroll to position [52, 0]
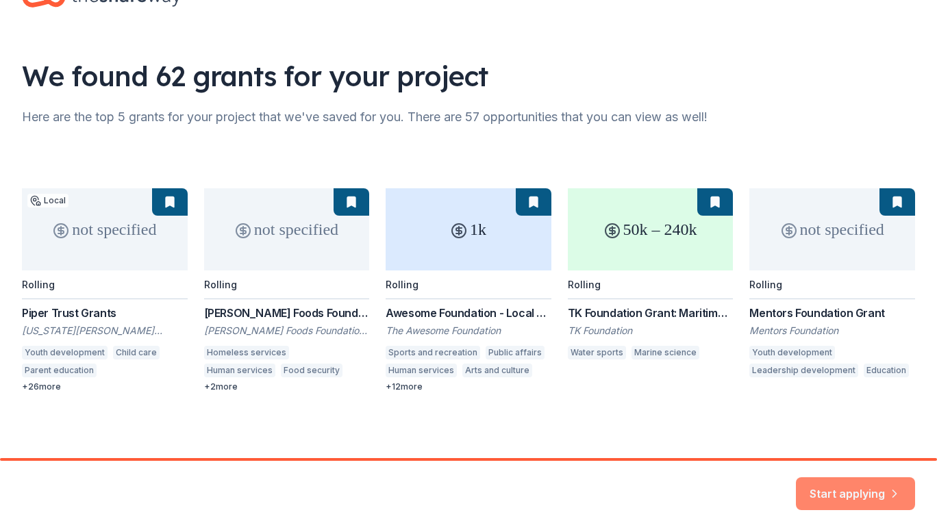
click at [835, 494] on button "Start applying" at bounding box center [855, 485] width 119 height 33
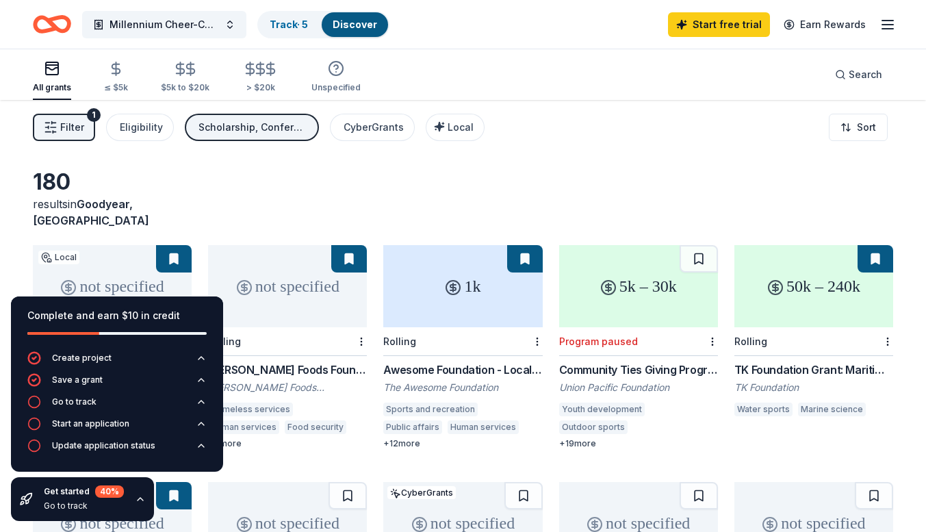
click at [383, 190] on div "180 results in Goodyear, AZ" at bounding box center [463, 198] width 861 height 60
click at [259, 193] on div "180 results in Goodyear, AZ" at bounding box center [463, 198] width 861 height 60
click at [707, 28] on link "Start free trial" at bounding box center [719, 24] width 102 height 25
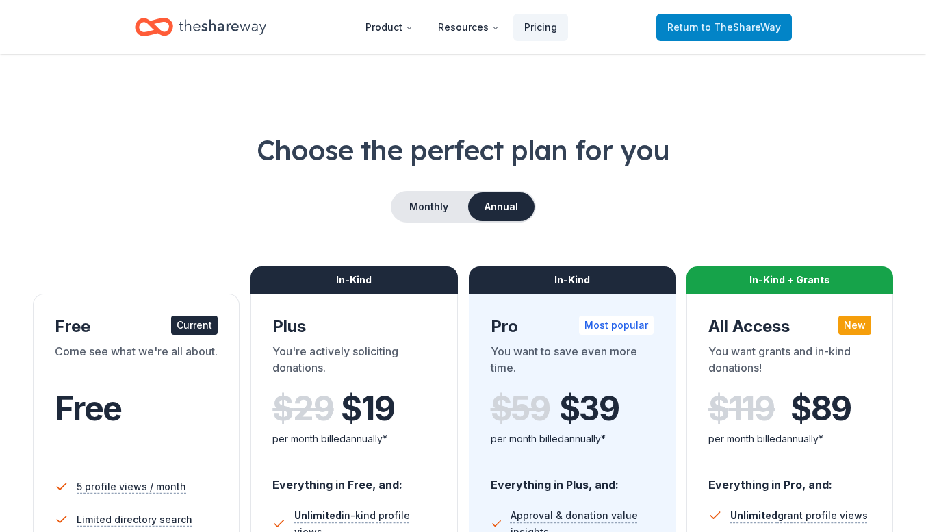
click at [686, 27] on span "Return to TheShareWay" at bounding box center [725, 27] width 114 height 16
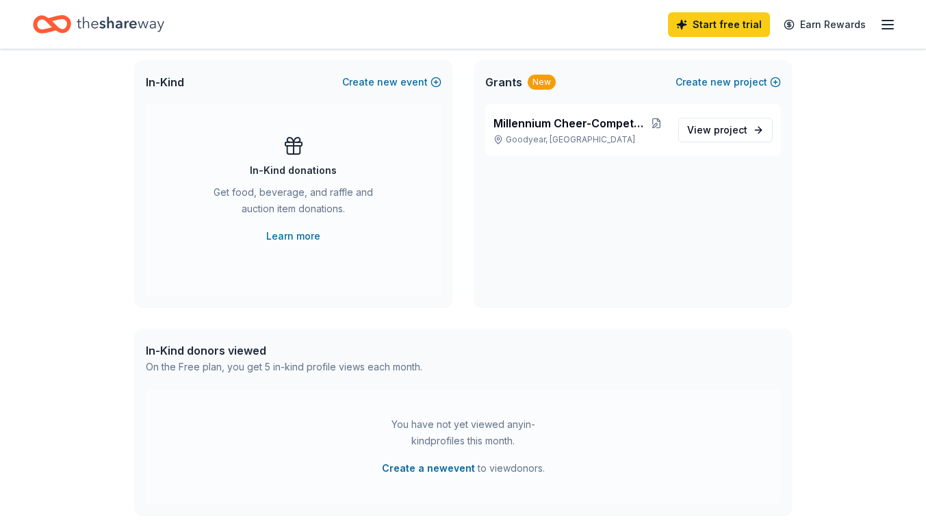
scroll to position [220, 0]
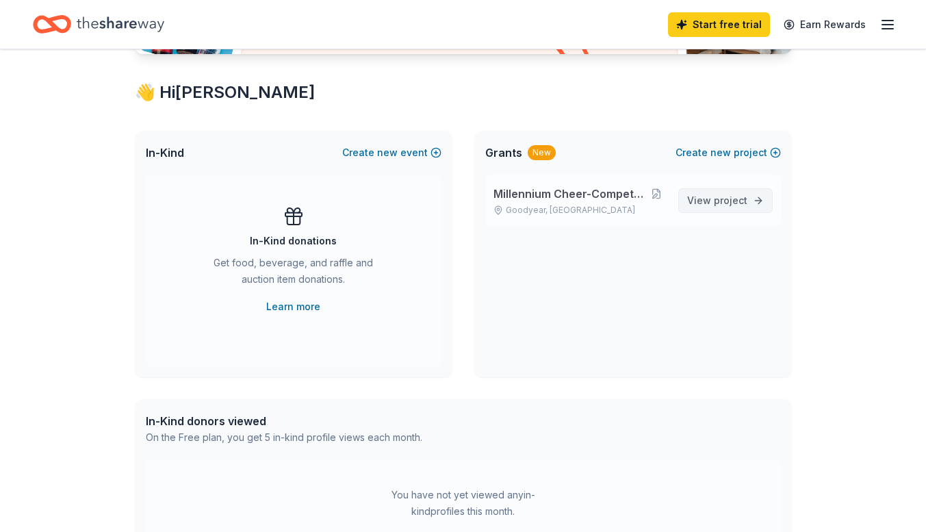
click at [703, 203] on span "View project" at bounding box center [717, 200] width 60 height 16
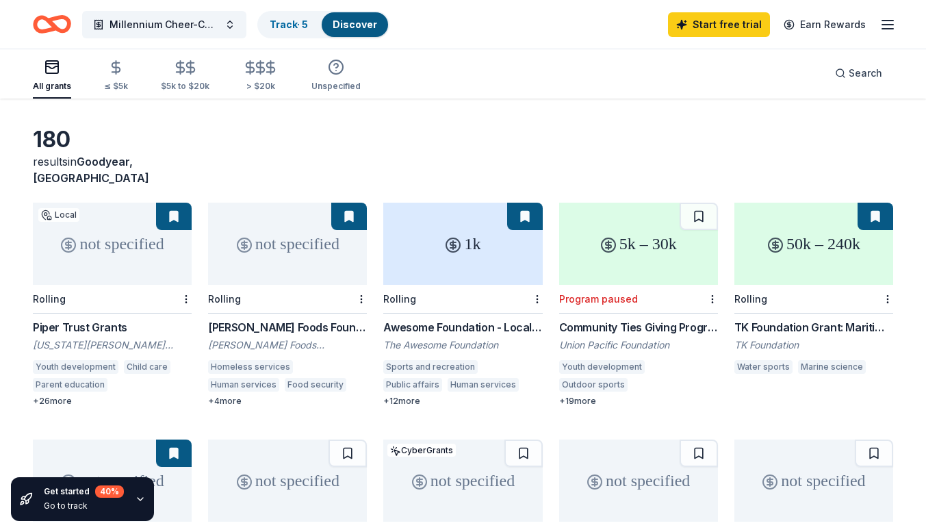
scroll to position [68, 0]
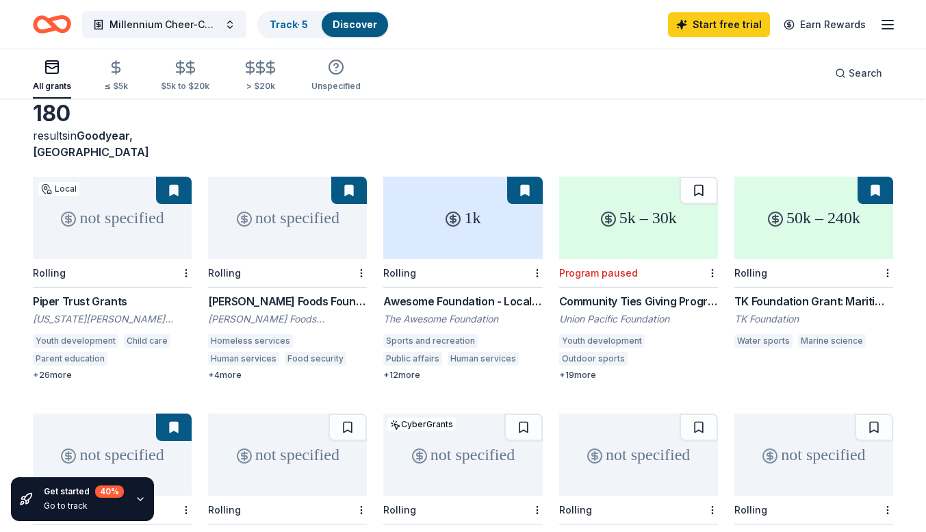
click at [696, 177] on button at bounding box center [699, 190] width 38 height 27
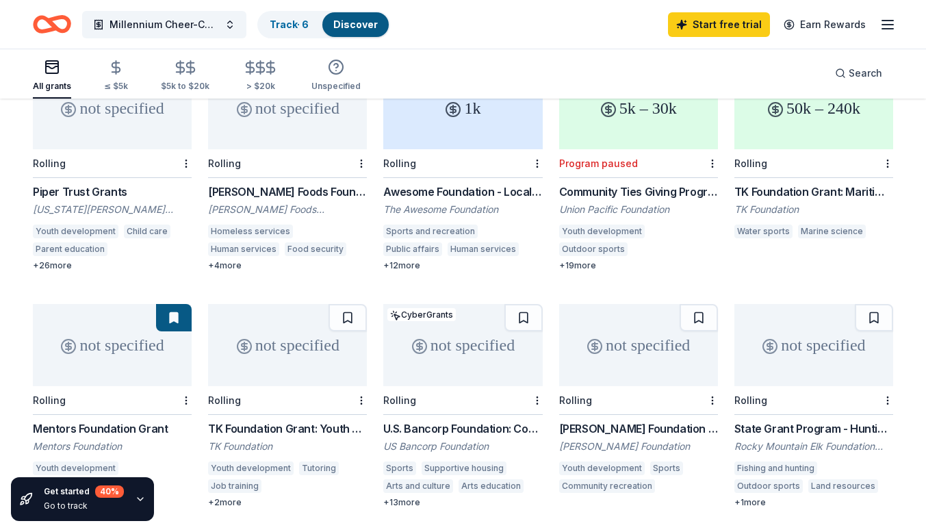
scroll to position [186, 0]
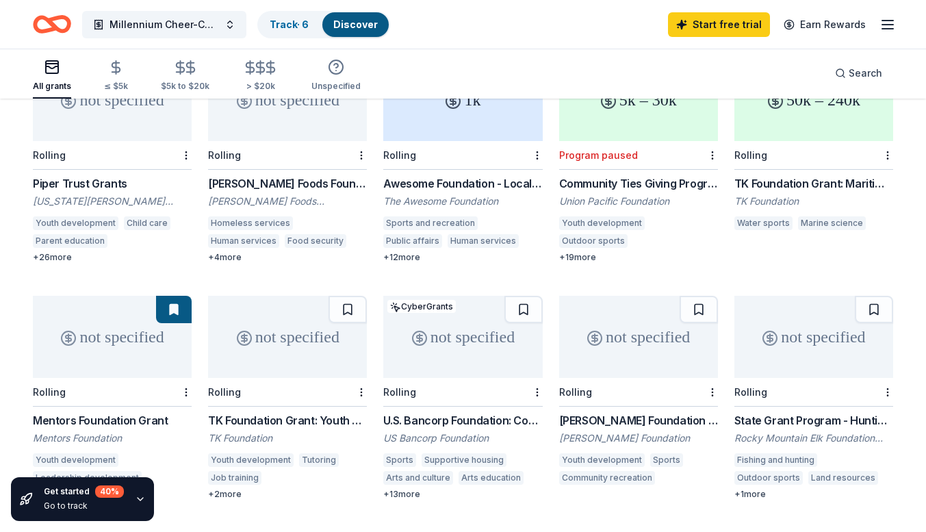
click at [177, 299] on button at bounding box center [174, 309] width 36 height 27
click at [162, 296] on button at bounding box center [174, 309] width 36 height 27
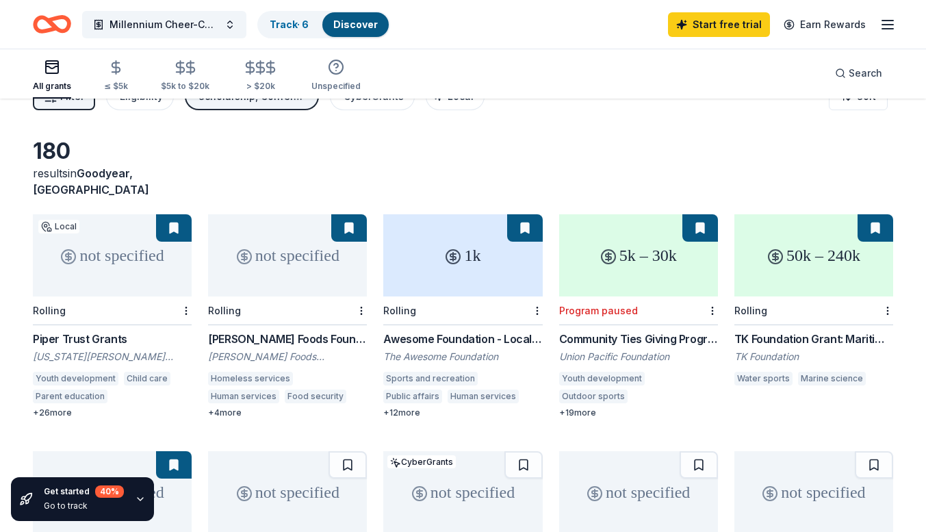
scroll to position [0, 0]
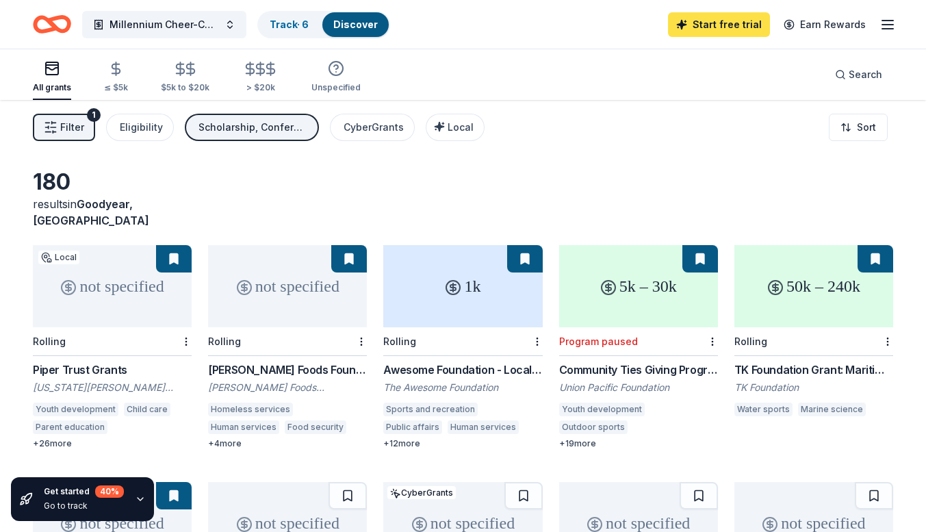
click at [730, 21] on link "Start free trial" at bounding box center [719, 24] width 102 height 25
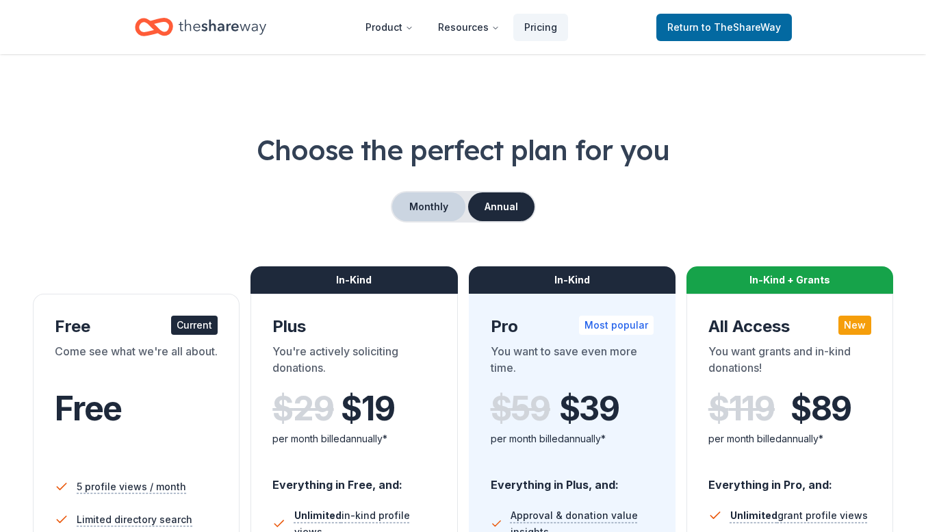
click at [430, 206] on button "Monthly" at bounding box center [428, 206] width 73 height 29
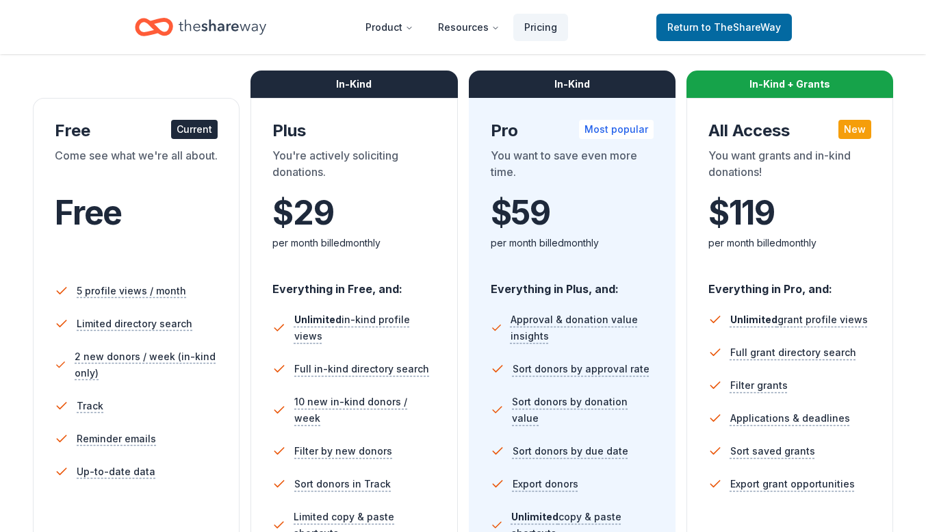
scroll to position [218, 0]
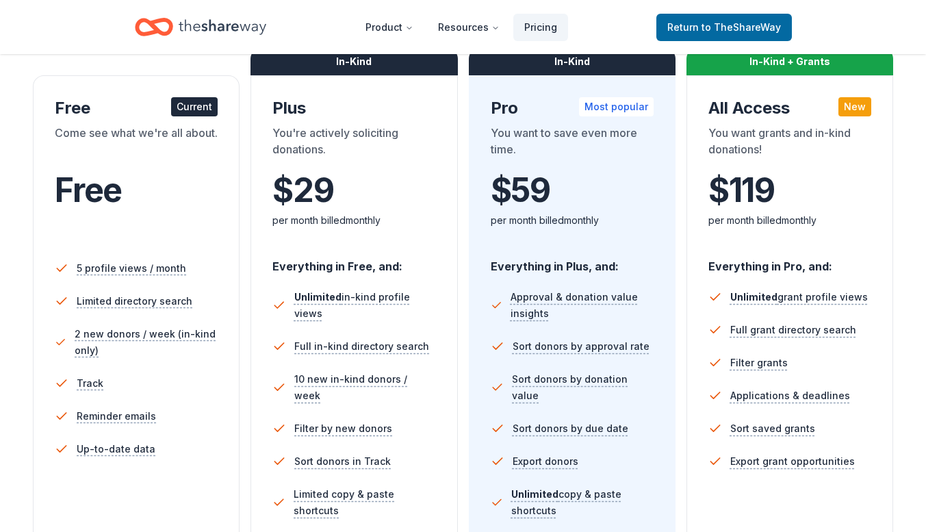
click at [342, 68] on div "In-Kind" at bounding box center [354, 61] width 207 height 27
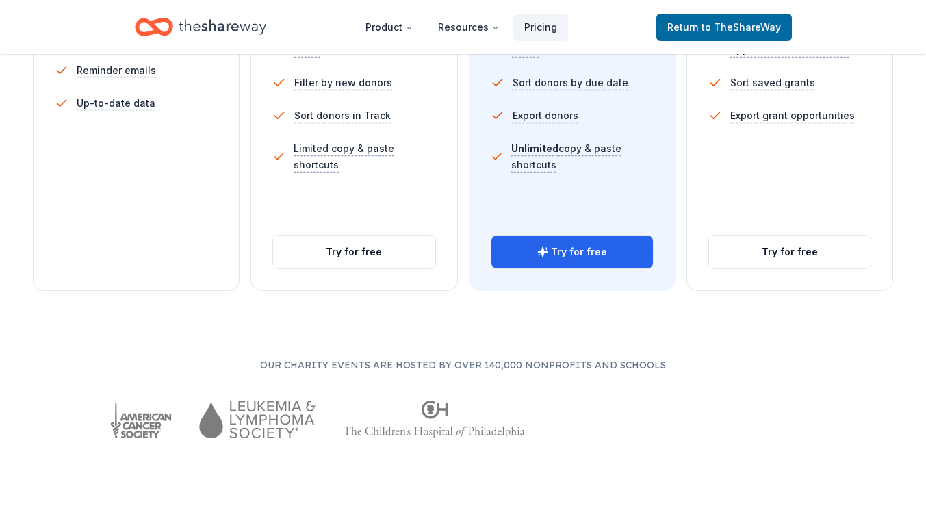
scroll to position [502, 0]
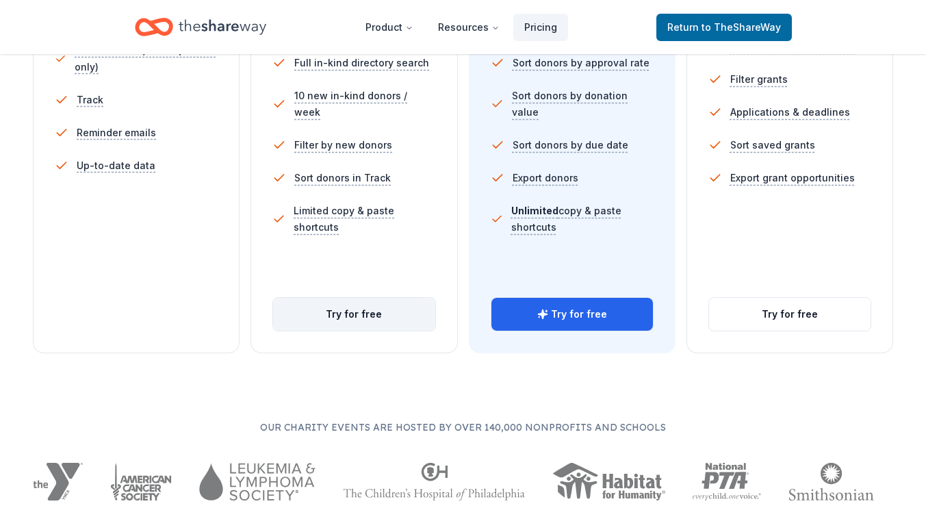
click at [372, 314] on button "Try for free" at bounding box center [354, 314] width 162 height 33
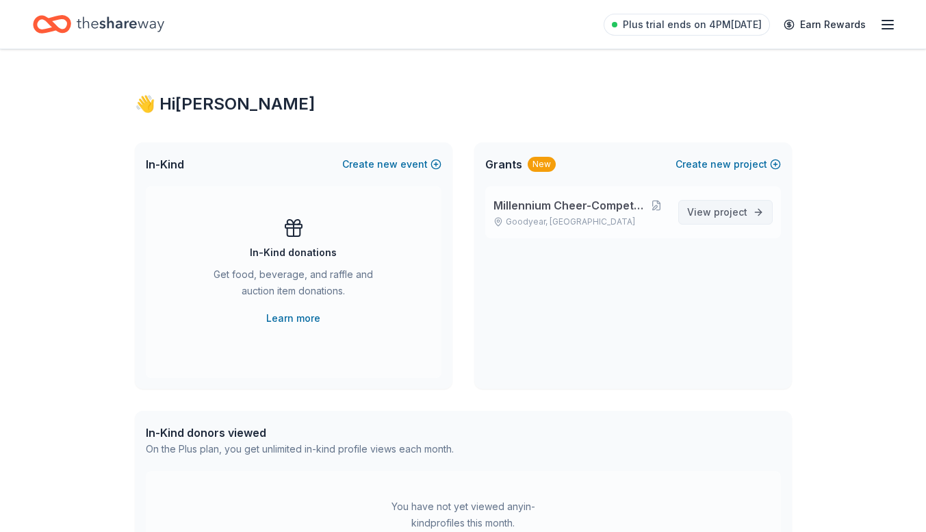
click at [728, 210] on span "project" at bounding box center [731, 212] width 34 height 12
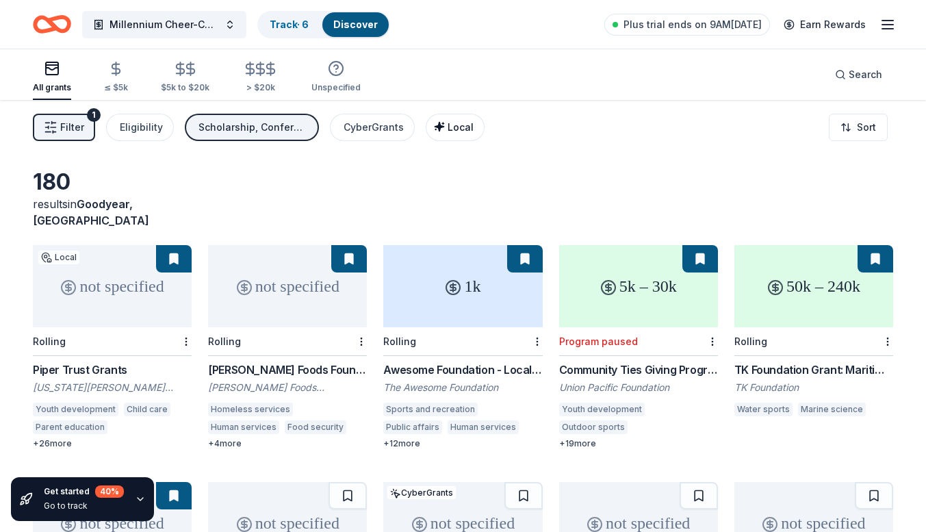
click at [448, 125] on span "Local" at bounding box center [461, 127] width 26 height 12
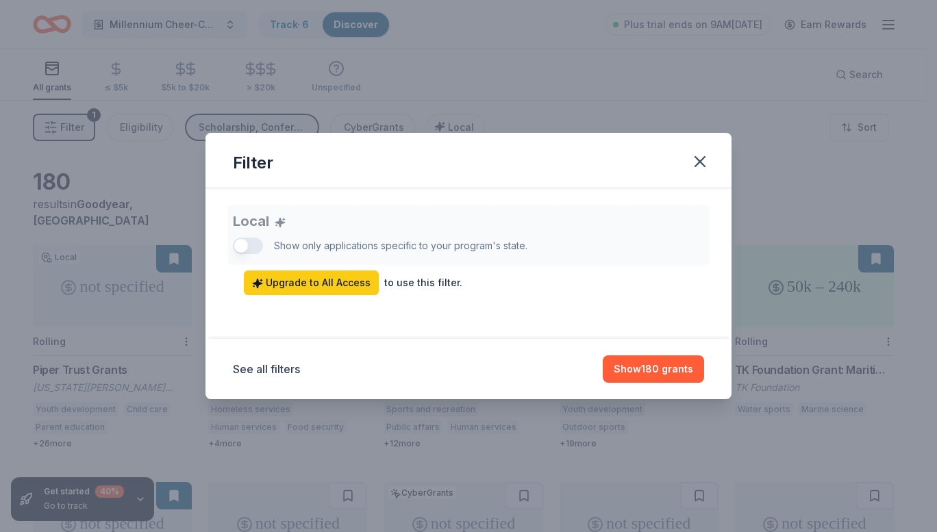
click at [499, 117] on div "Filter Local Show only applications specific to your program's state. Upgrade t…" at bounding box center [468, 266] width 937 height 532
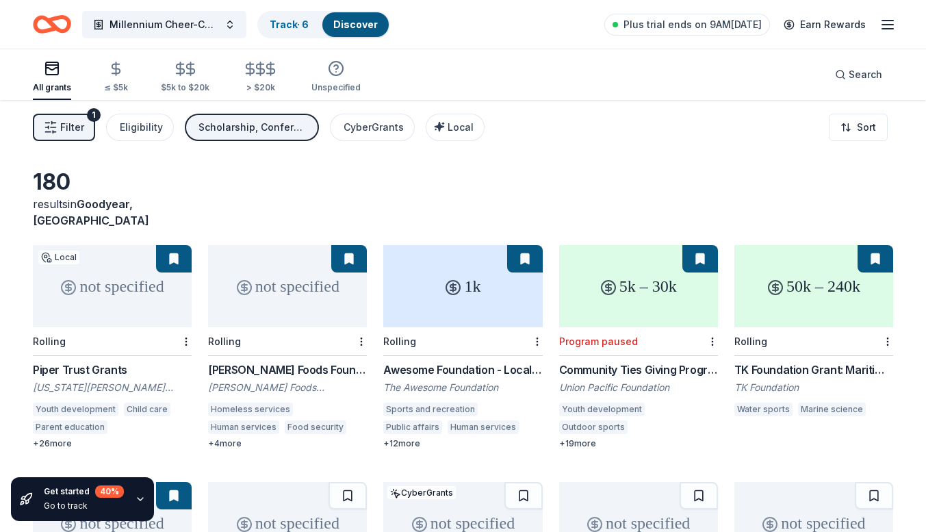
click at [705, 245] on button at bounding box center [701, 258] width 36 height 27
click at [694, 245] on button at bounding box center [701, 258] width 36 height 27
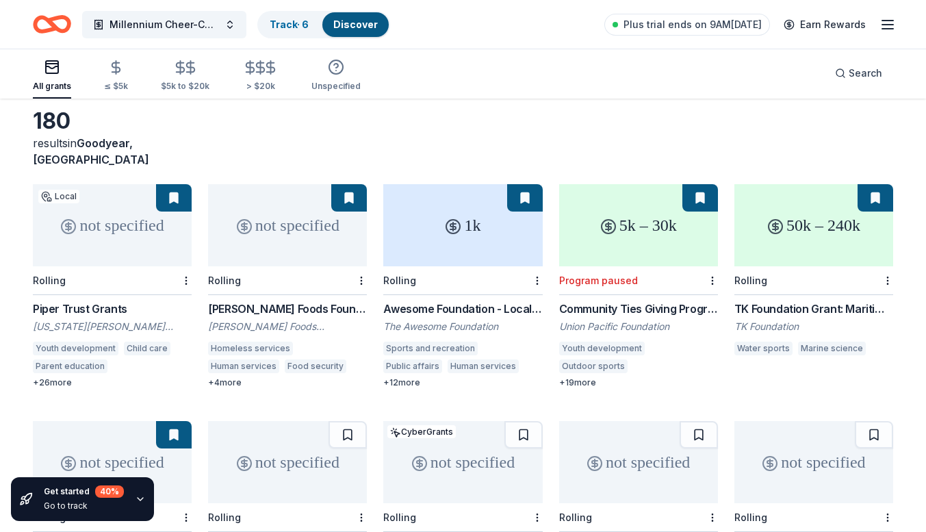
scroll to position [52, 0]
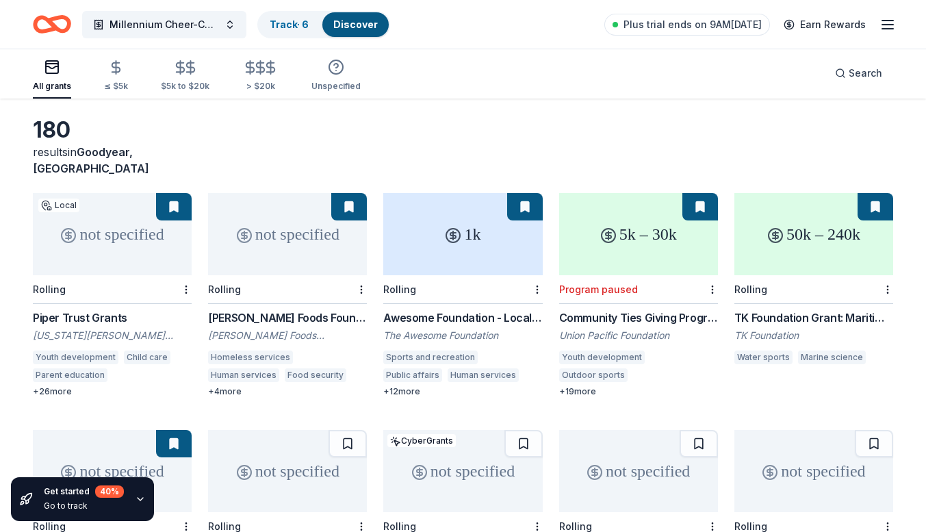
click at [103, 235] on div "not specified" at bounding box center [112, 234] width 159 height 82
click at [301, 309] on div "[PERSON_NAME] Foods Foundation Grant" at bounding box center [287, 317] width 159 height 16
click at [477, 246] on div "1k" at bounding box center [462, 234] width 159 height 82
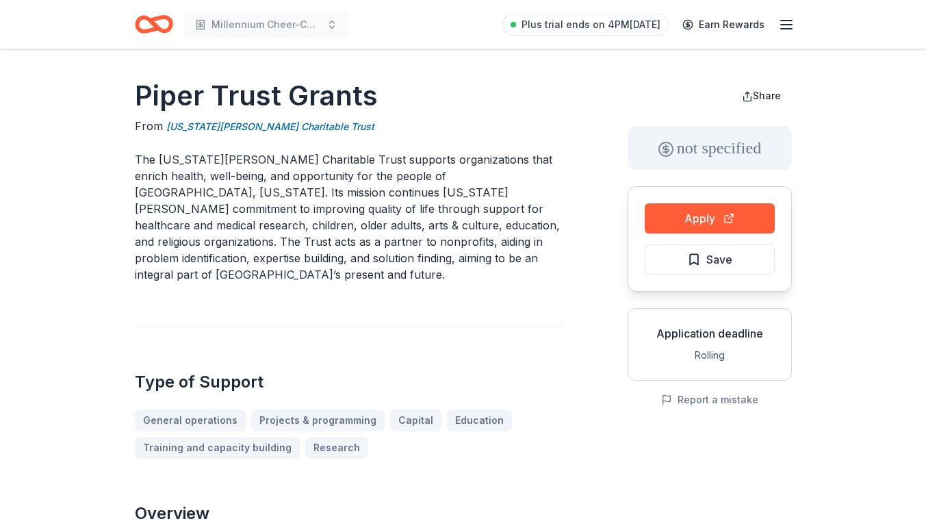
click at [379, 246] on p "The Virginia G. Piper Charitable Trust supports organizations that enrich healt…" at bounding box center [348, 216] width 427 height 131
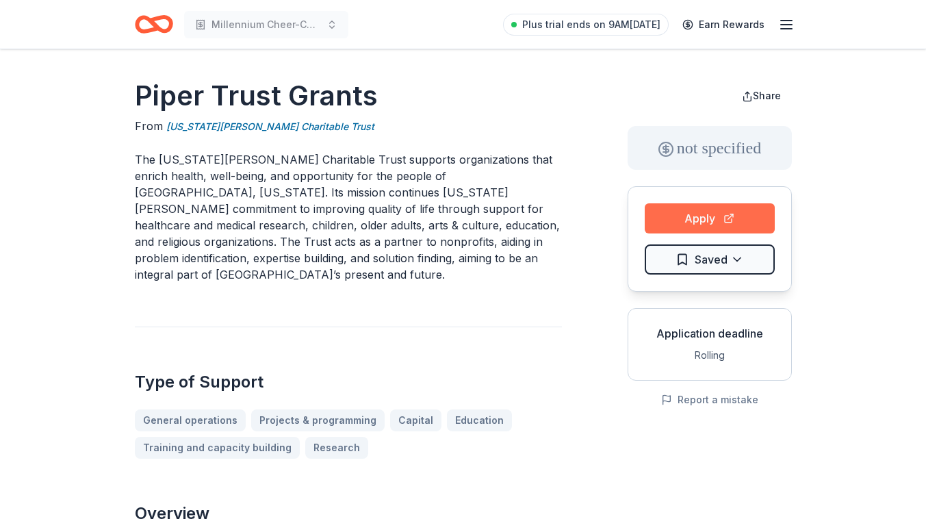
click at [700, 215] on button "Apply" at bounding box center [710, 218] width 130 height 30
click at [722, 215] on button "Apply" at bounding box center [710, 218] width 130 height 30
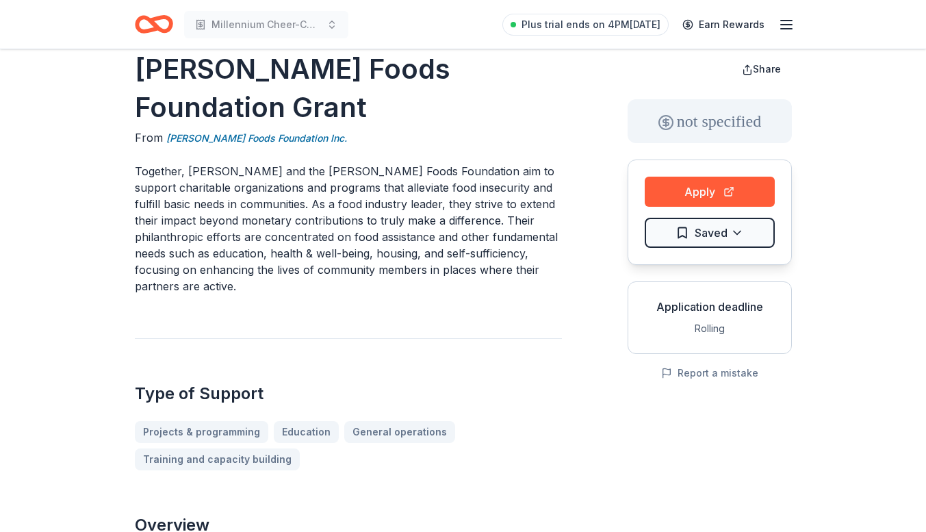
scroll to position [51, 0]
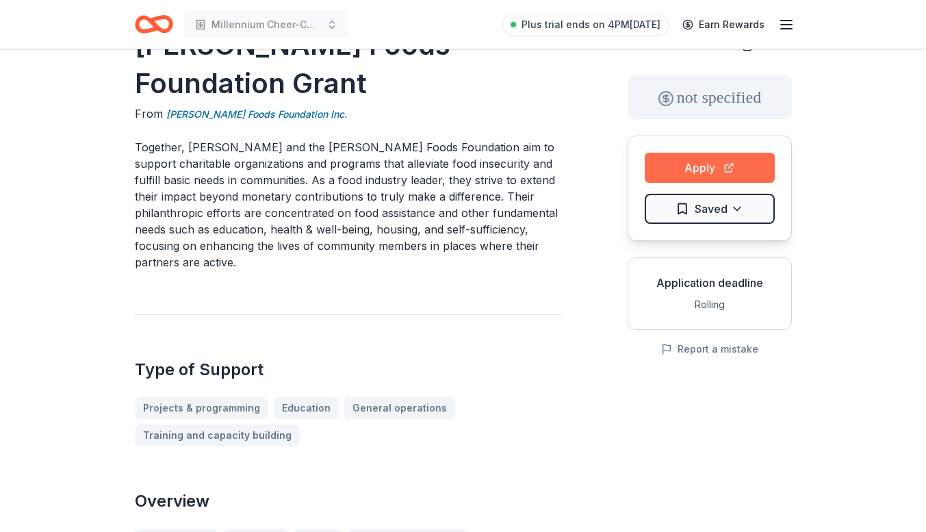
click at [717, 176] on button "Apply" at bounding box center [710, 168] width 130 height 30
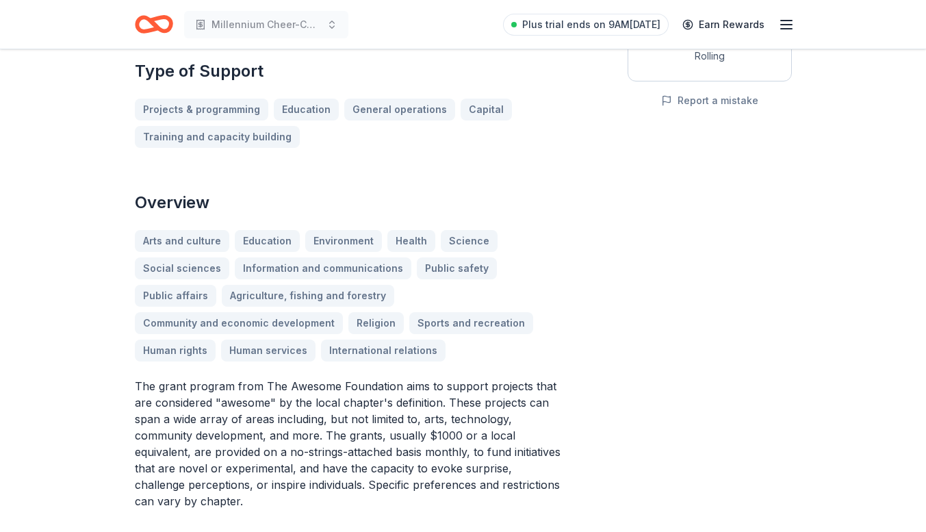
scroll to position [5, 0]
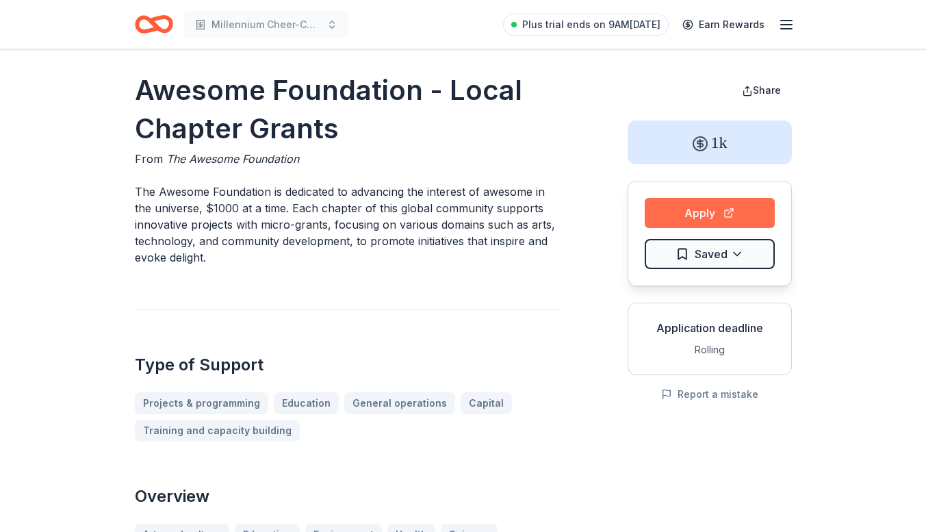
click at [680, 207] on button "Apply" at bounding box center [710, 213] width 130 height 30
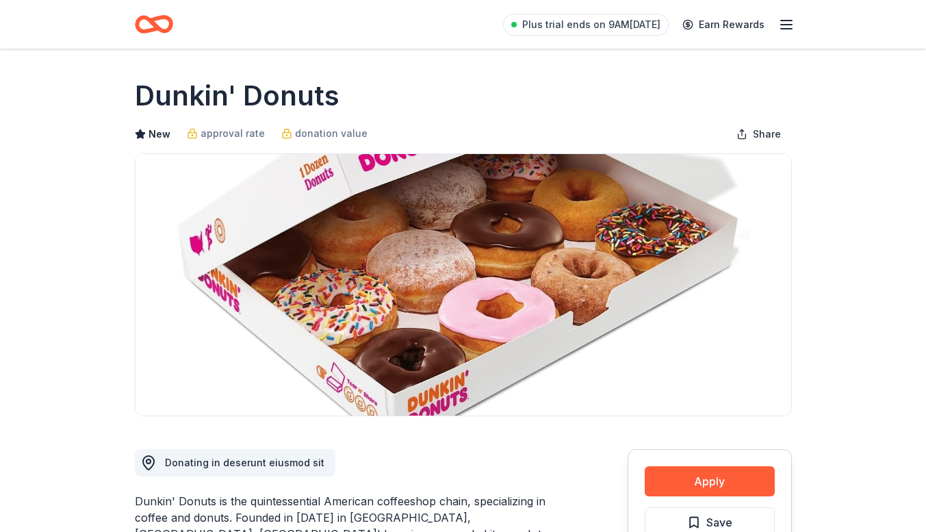
scroll to position [1275, 0]
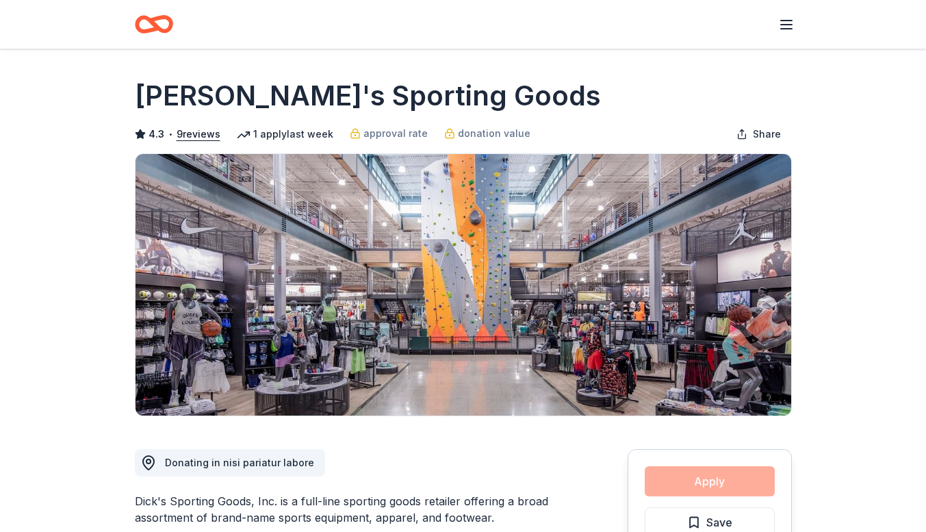
scroll to position [790, 0]
